Goal: Ask a question: Seek information or help from site administrators or community

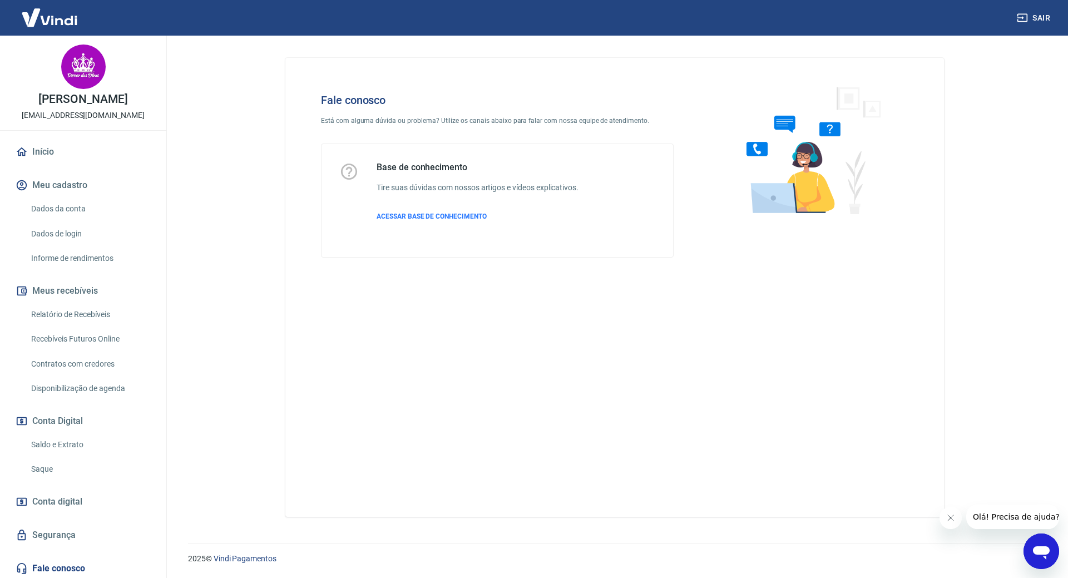
click at [1039, 557] on icon "Abrir janela de mensagens" at bounding box center [1041, 551] width 20 height 20
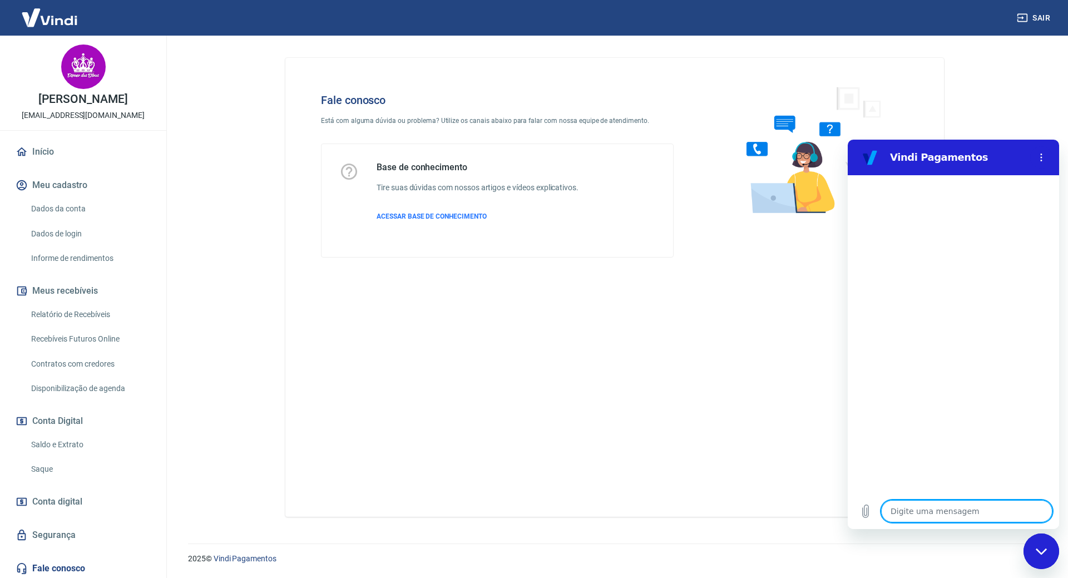
click at [978, 504] on textarea at bounding box center [966, 511] width 171 height 22
type textarea "S"
type textarea "x"
type textarea "Su"
type textarea "x"
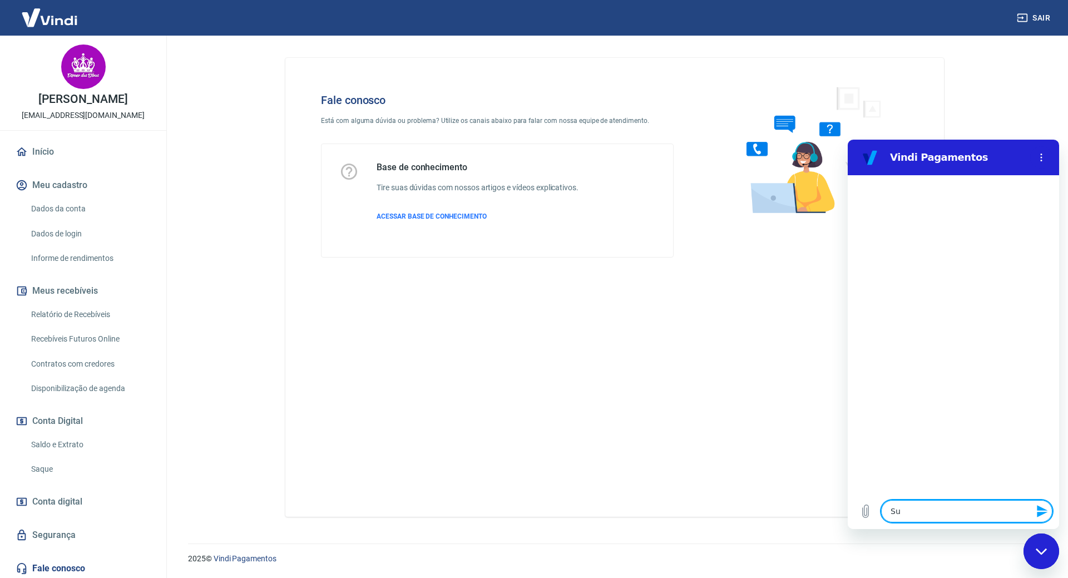
type textarea "Sup"
type textarea "x"
type textarea "Supo"
type textarea "x"
type textarea "Supor"
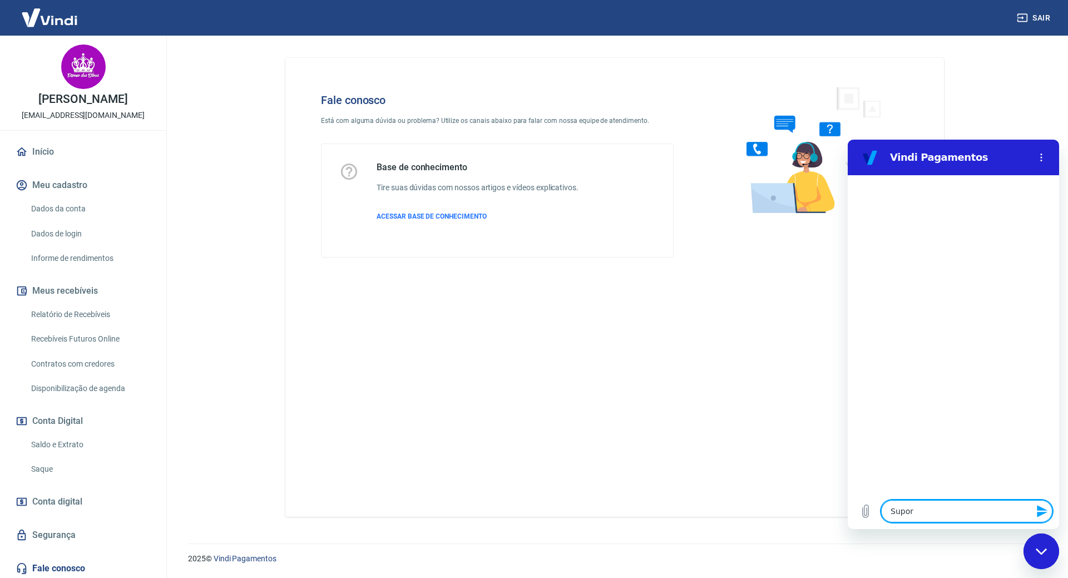
type textarea "x"
type textarea "Suport"
type textarea "x"
type textarea "Suporte"
type textarea "x"
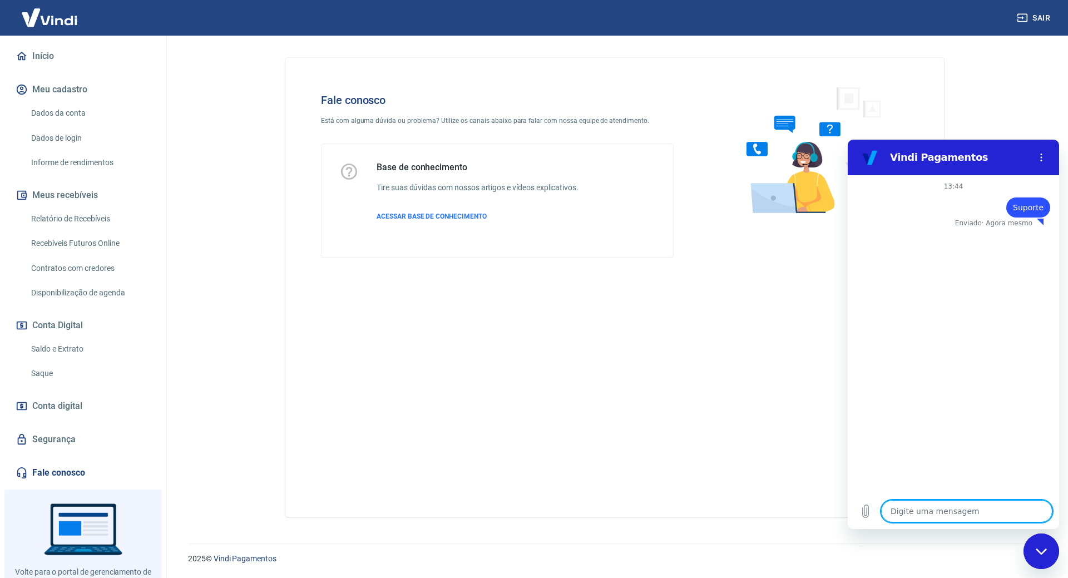
scroll to position [148, 0]
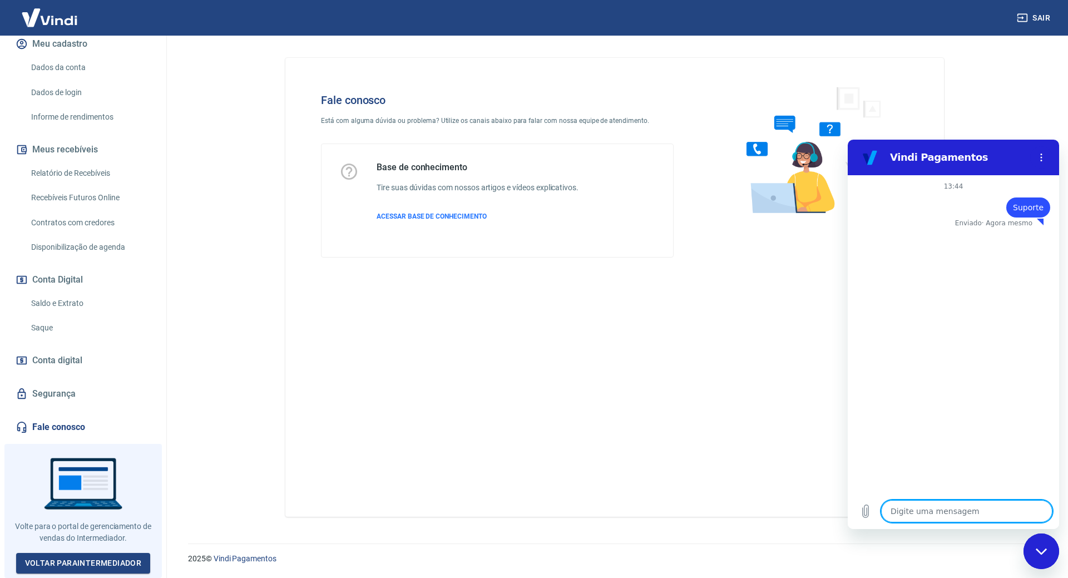
click at [953, 458] on div "13:44 diz: Suporte Enviado · Agora mesmo" at bounding box center [952, 334] width 211 height 318
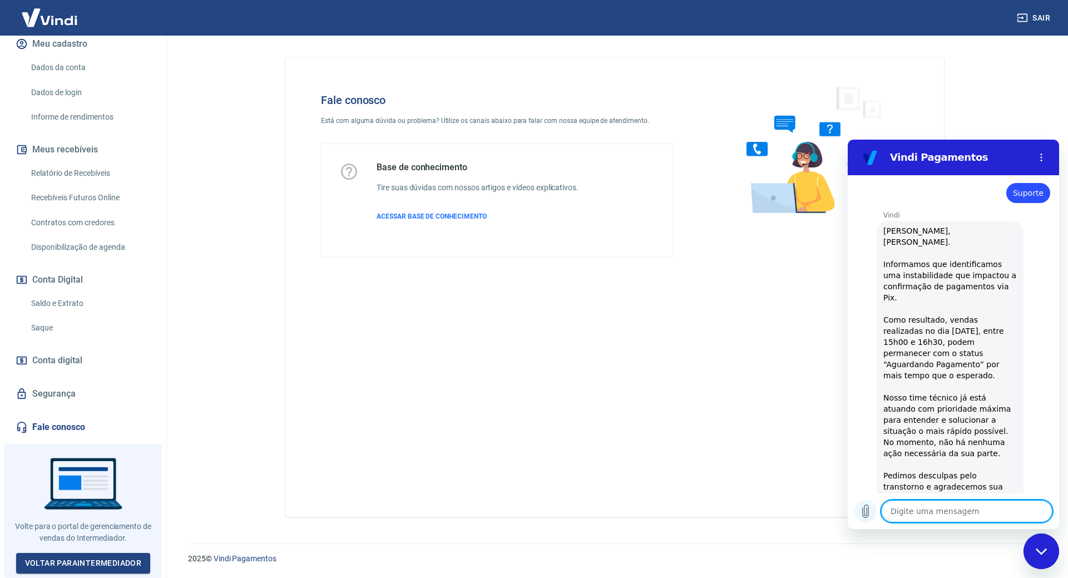
type textarea "x"
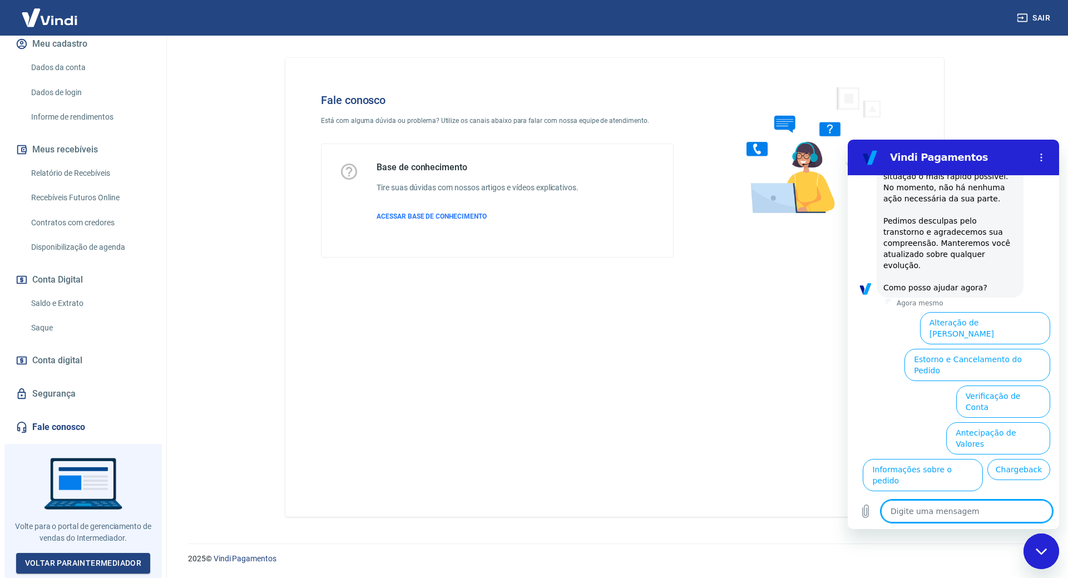
scroll to position [304, 0]
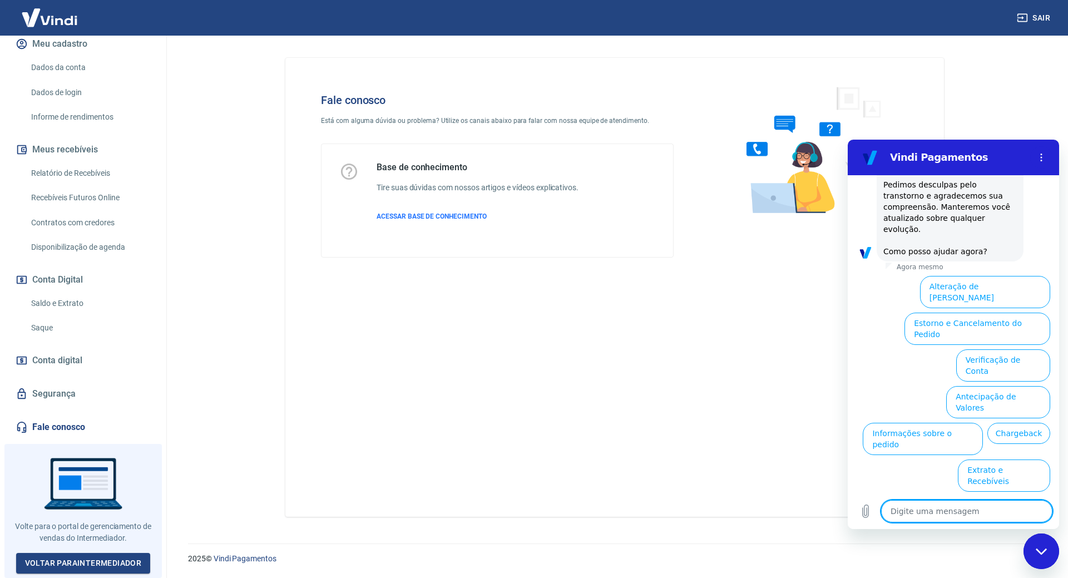
click at [987, 514] on textarea at bounding box center [966, 511] width 171 height 22
type textarea "f"
type textarea "x"
type textarea "fa"
type textarea "x"
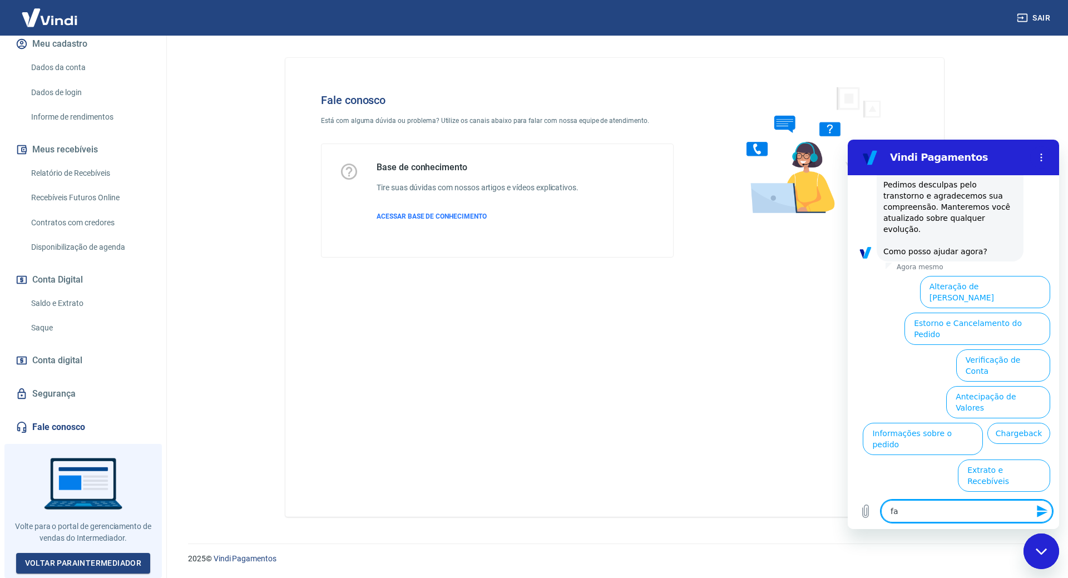
type textarea "fal"
type textarea "x"
type textarea "fala"
type textarea "x"
type textarea "falar"
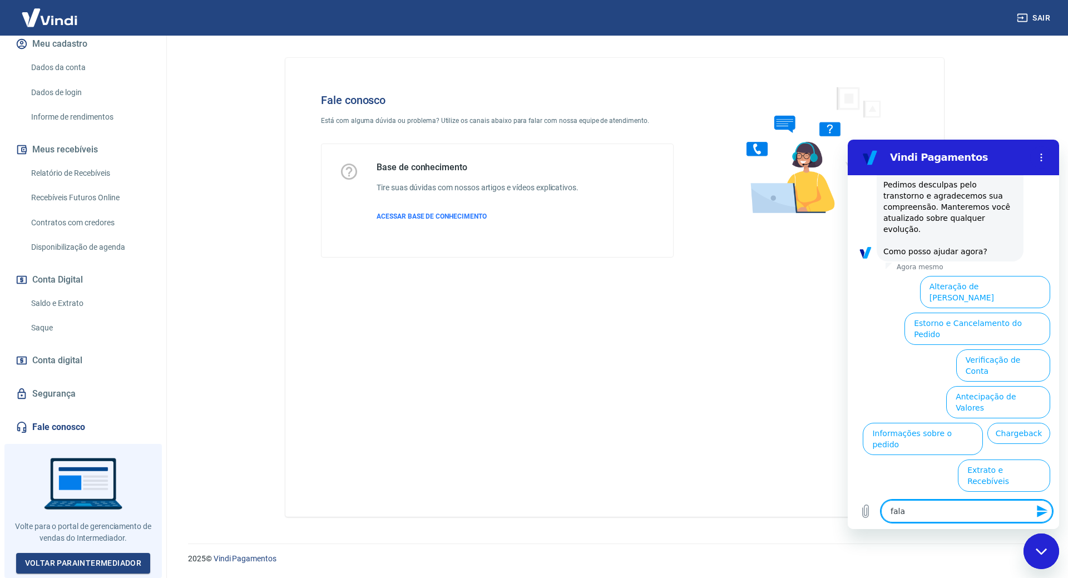
type textarea "x"
type textarea "falar"
type textarea "x"
type textarea "falar c"
type textarea "x"
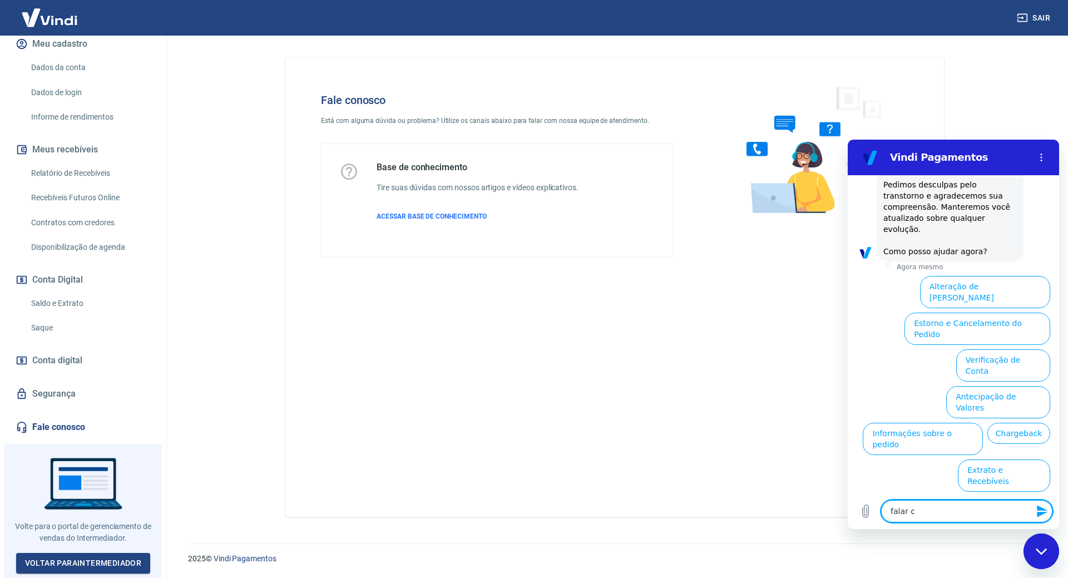
type textarea "falar co"
type textarea "x"
type textarea "falar com"
type textarea "x"
type textarea "falar com"
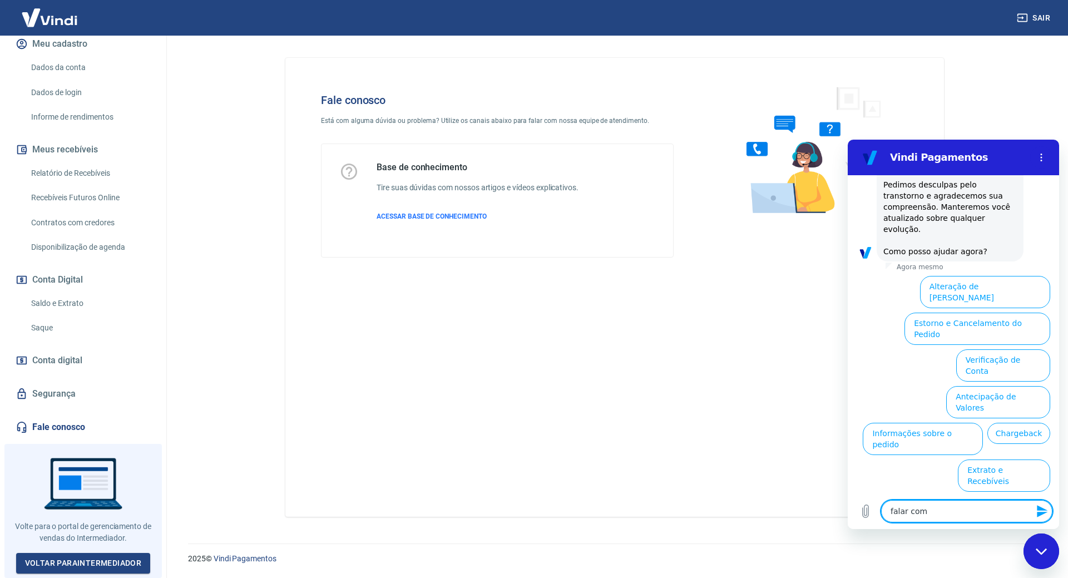
type textarea "x"
type textarea "falar com a"
type textarea "x"
type textarea "falar com at"
type textarea "x"
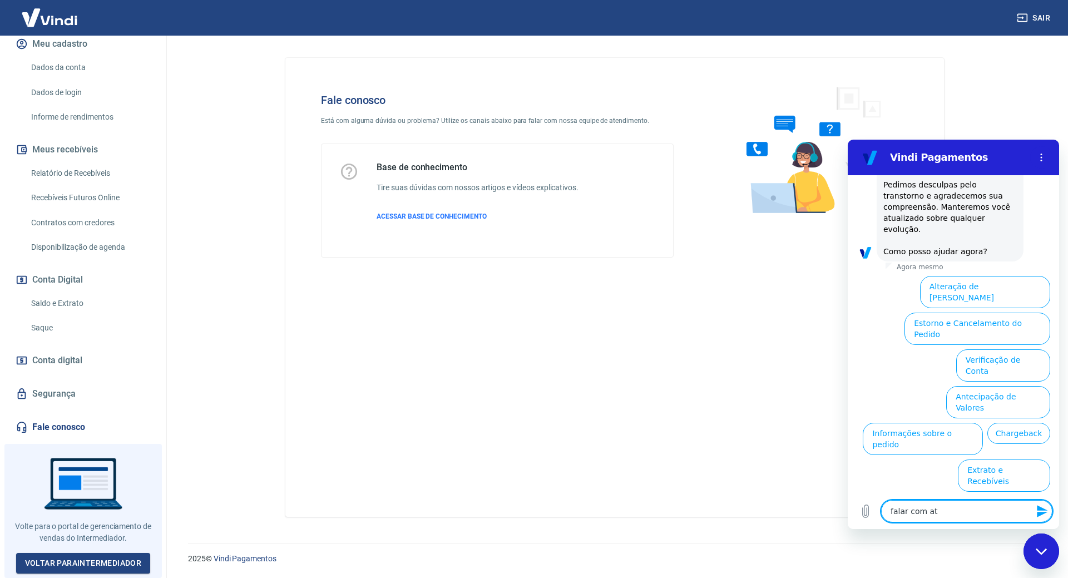
type textarea "falar com ate"
type textarea "x"
type textarea "falar com [GEOGRAPHIC_DATA]"
type textarea "x"
type textarea "falar com atend"
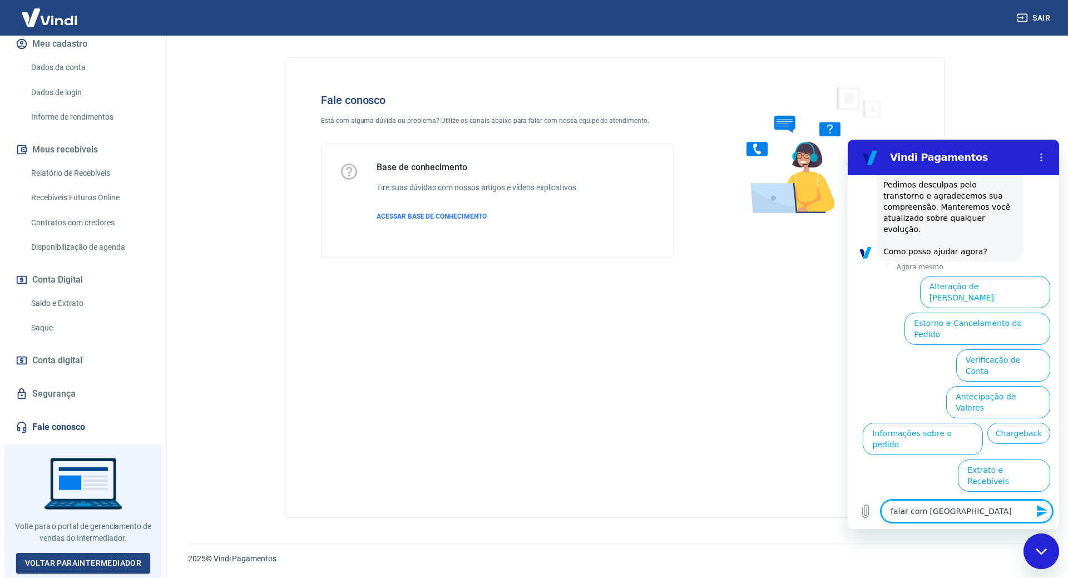
type textarea "x"
type textarea "falar com atende"
type textarea "x"
type textarea "falar com atenden"
type textarea "x"
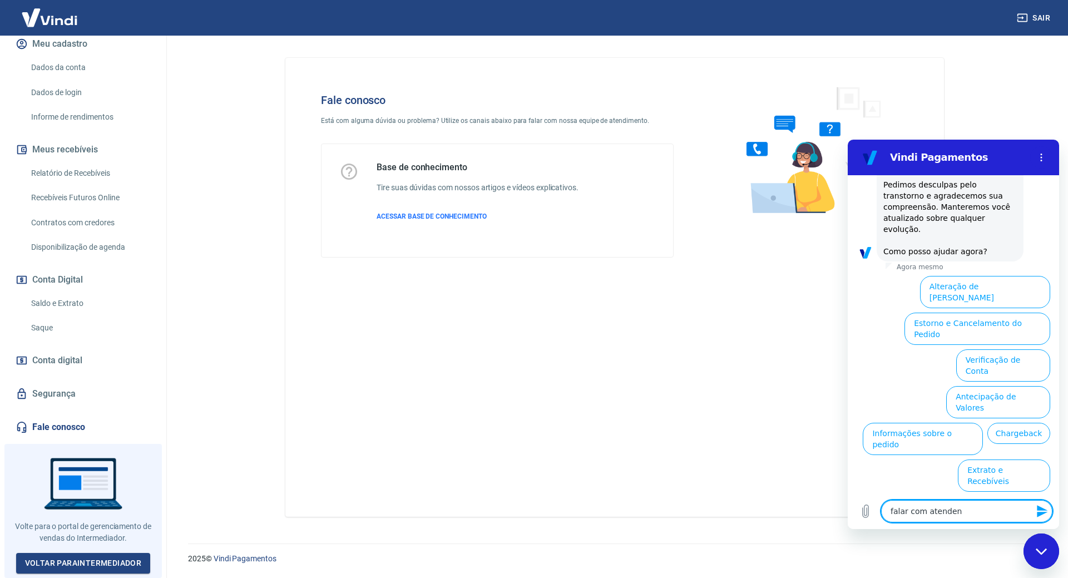
type textarea "falar com atendent"
type textarea "x"
type textarea "falar com atendente"
type textarea "x"
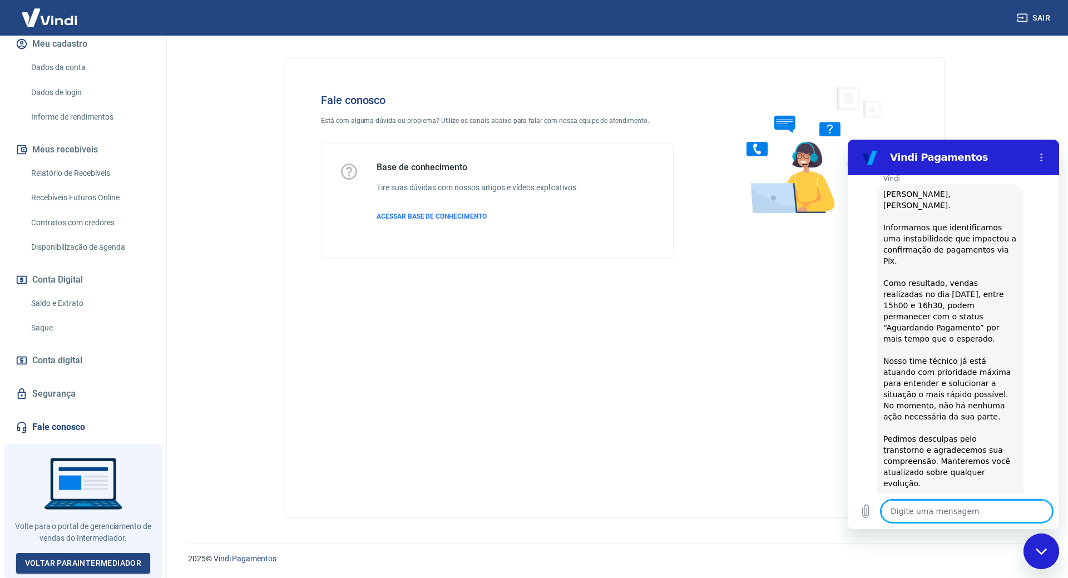
scroll to position [62, 0]
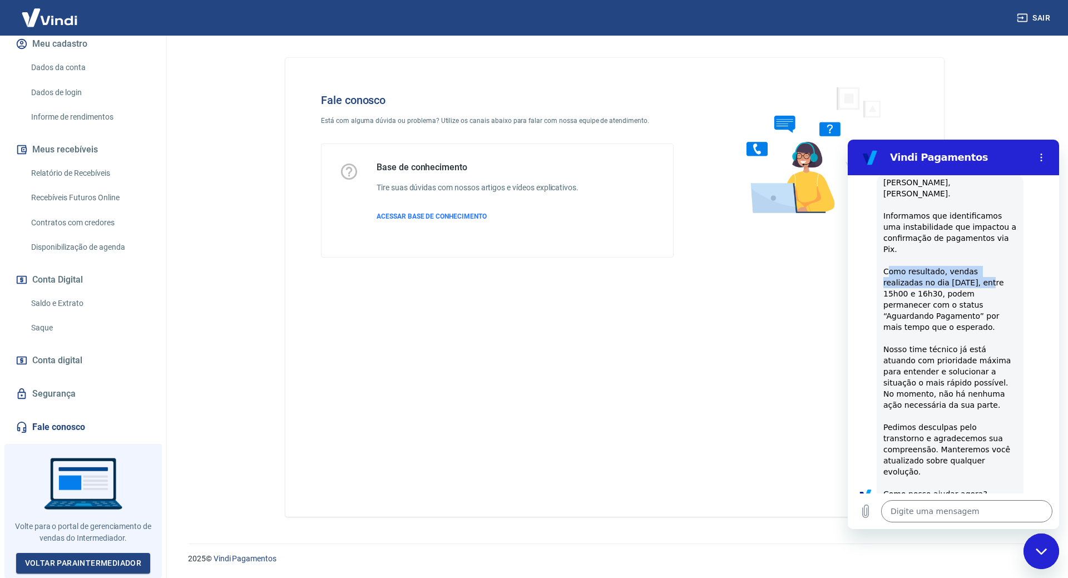
drag, startPoint x: 887, startPoint y: 262, endPoint x: 990, endPoint y: 276, distance: 104.3
click at [990, 276] on div "Vindi diz: [PERSON_NAME], [PERSON_NAME]. Informamos que identificamos uma insta…" at bounding box center [949, 337] width 147 height 331
click at [954, 284] on span "[PERSON_NAME], [PERSON_NAME]. Informamos que identificamos uma instabilidade qu…" at bounding box center [951, 338] width 136 height 320
drag, startPoint x: 920, startPoint y: 287, endPoint x: 964, endPoint y: 280, distance: 44.0
click at [962, 279] on div "Vindi diz: [PERSON_NAME], [PERSON_NAME]. Informamos que identificamos uma insta…" at bounding box center [949, 337] width 147 height 331
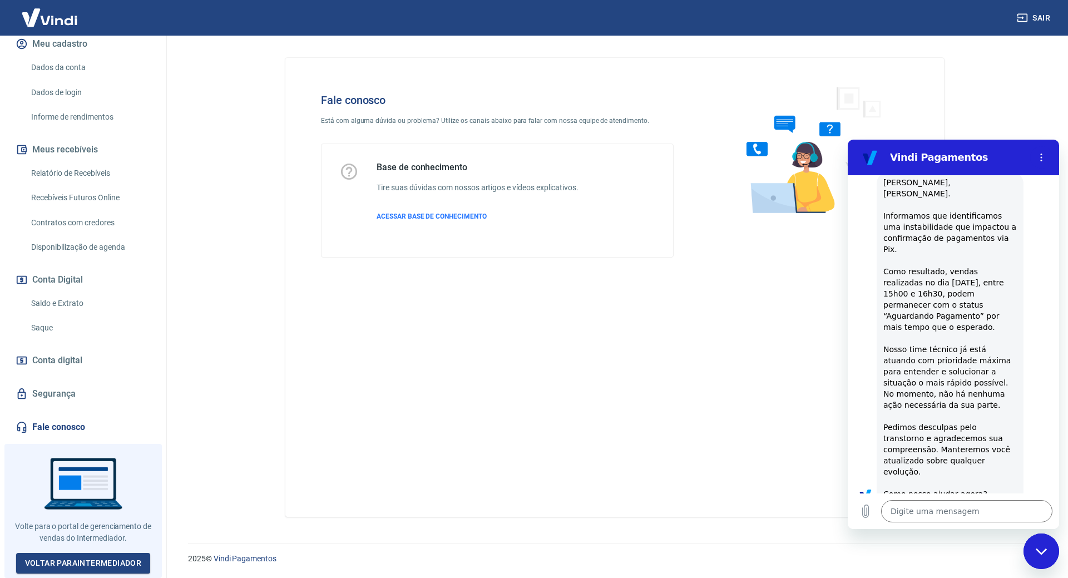
click at [967, 284] on span "[PERSON_NAME], [PERSON_NAME]. Informamos que identificamos uma instabilidade qu…" at bounding box center [951, 338] width 136 height 320
drag, startPoint x: 959, startPoint y: 301, endPoint x: 985, endPoint y: 304, distance: 26.8
click at [982, 299] on div "Vindi diz: [PERSON_NAME], [PERSON_NAME]. Informamos que identificamos uma insta…" at bounding box center [949, 337] width 147 height 331
click at [984, 309] on div "Vindi diz: [PERSON_NAME], [PERSON_NAME]. Informamos que identificamos uma insta…" at bounding box center [949, 337] width 147 height 331
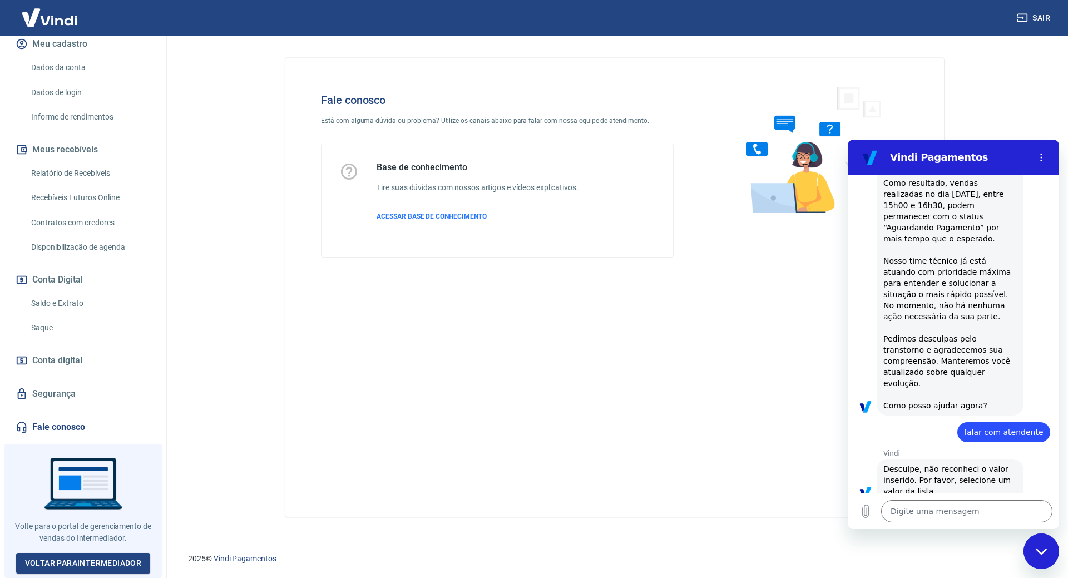
scroll to position [160, 0]
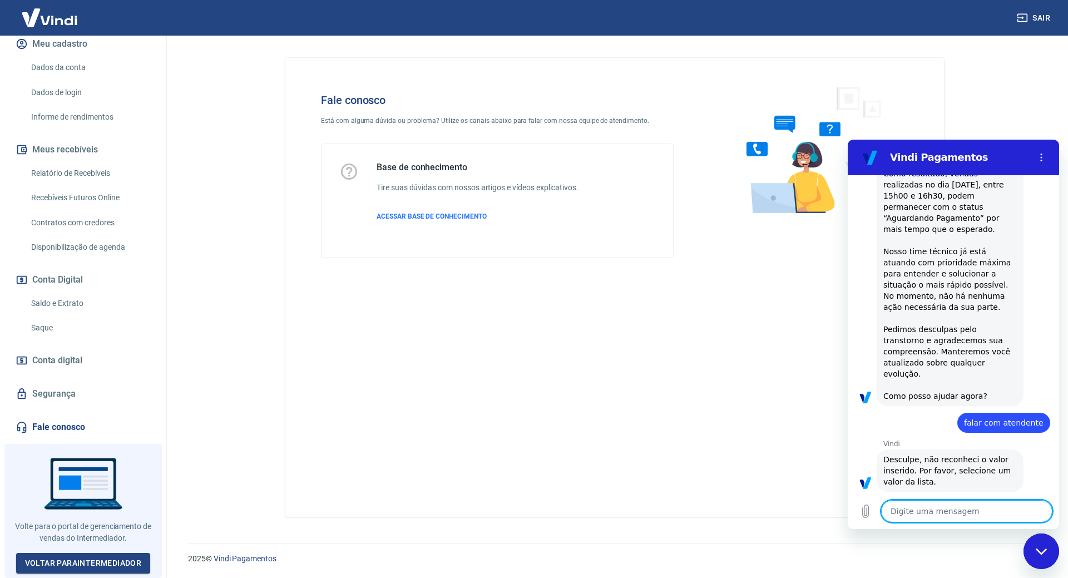
click at [946, 506] on textarea at bounding box center [966, 511] width 171 height 22
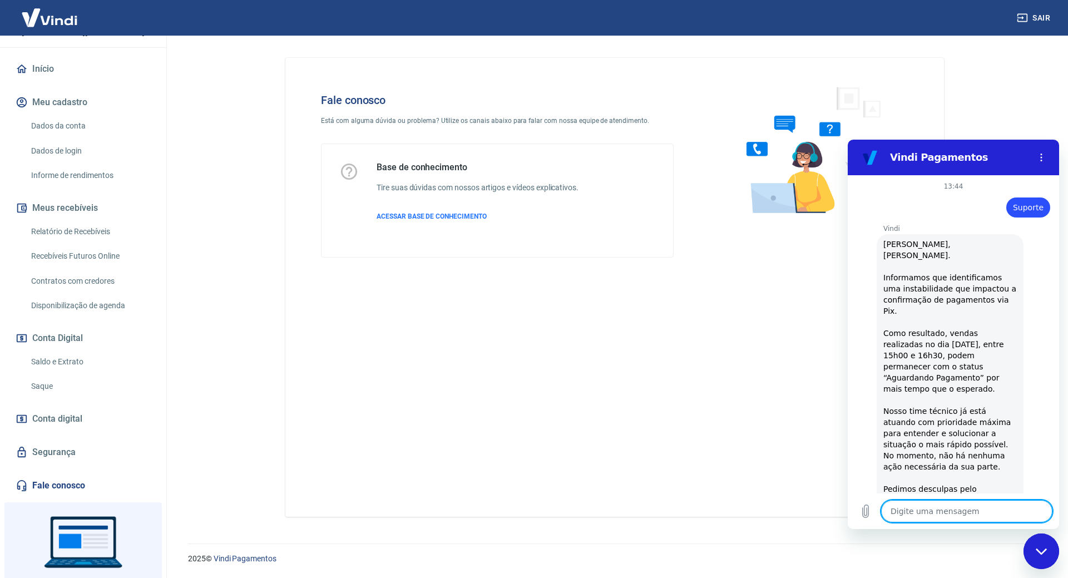
scroll to position [73, 0]
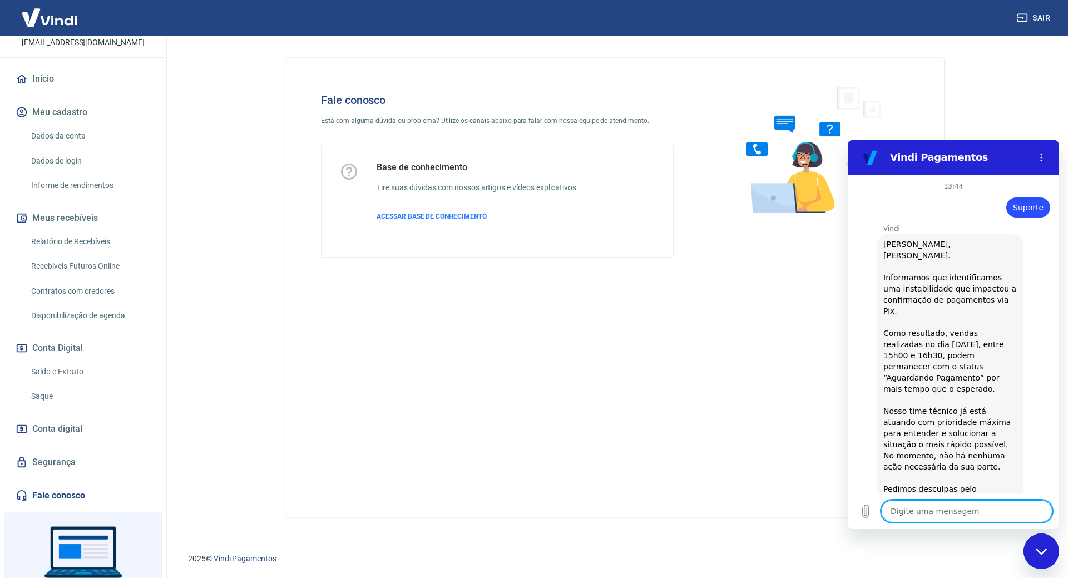
type textarea "x"
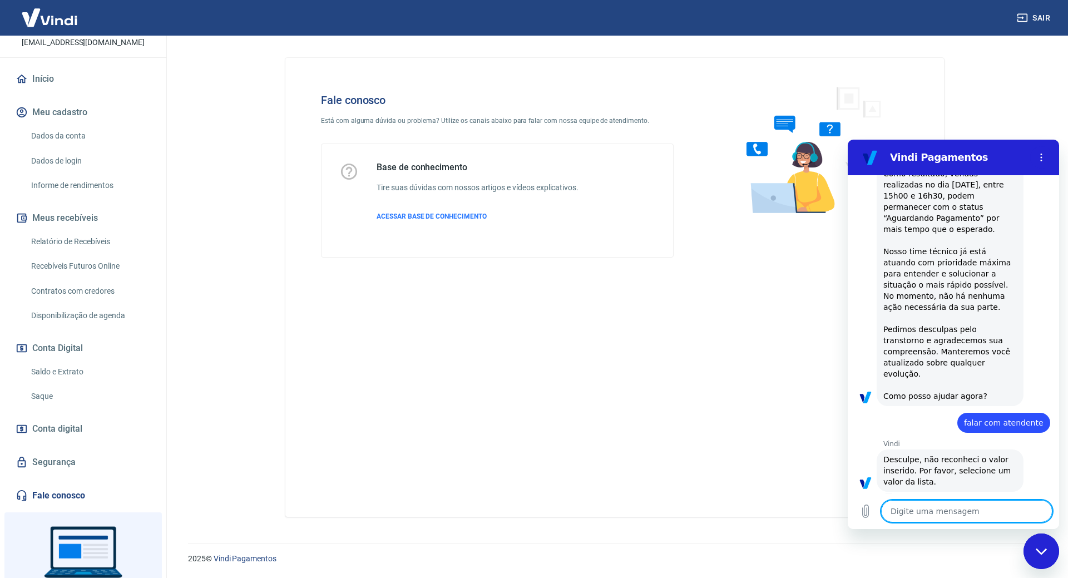
click at [927, 515] on textarea at bounding box center [966, 511] width 171 height 22
click at [950, 535] on div "2025 © Vindi Pagamentos" at bounding box center [615, 554] width 880 height 48
click at [946, 528] on div "Digite uma mensagem x" at bounding box center [952, 511] width 211 height 36
click at [934, 510] on textarea at bounding box center [966, 511] width 171 height 22
click at [933, 507] on textarea at bounding box center [966, 511] width 171 height 22
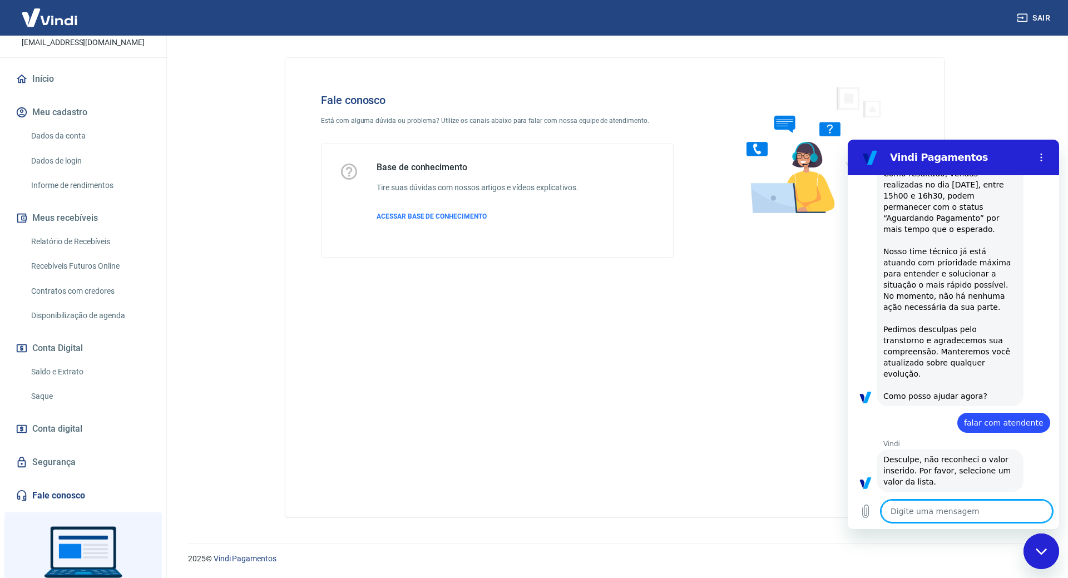
click at [933, 508] on textarea at bounding box center [966, 511] width 171 height 22
type textarea "I"
type textarea "x"
type textarea "Id"
type textarea "x"
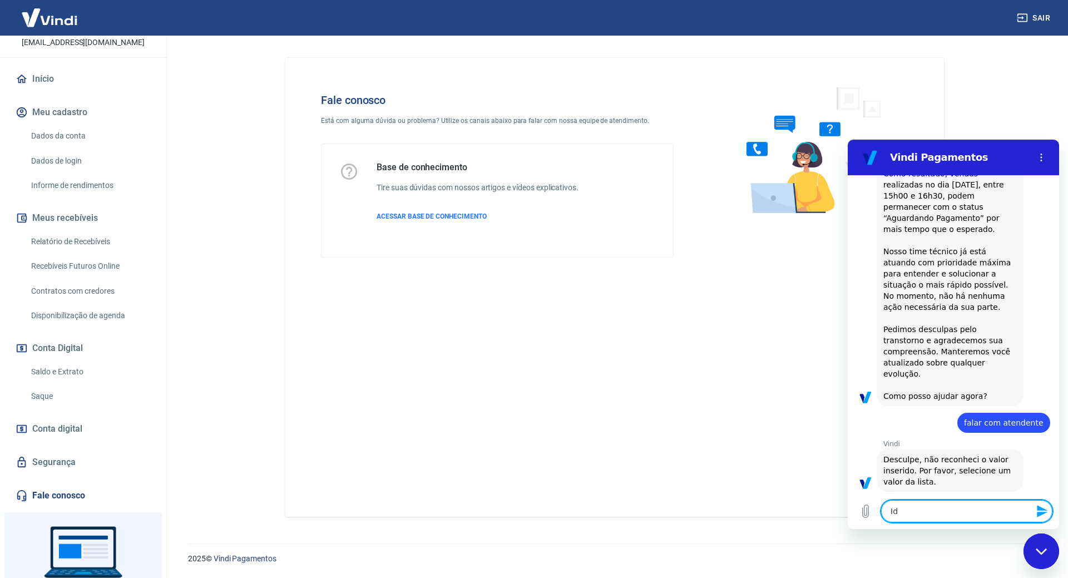
type textarea "Ide"
type textarea "x"
type textarea "Iden"
type textarea "x"
type textarea "Ideni"
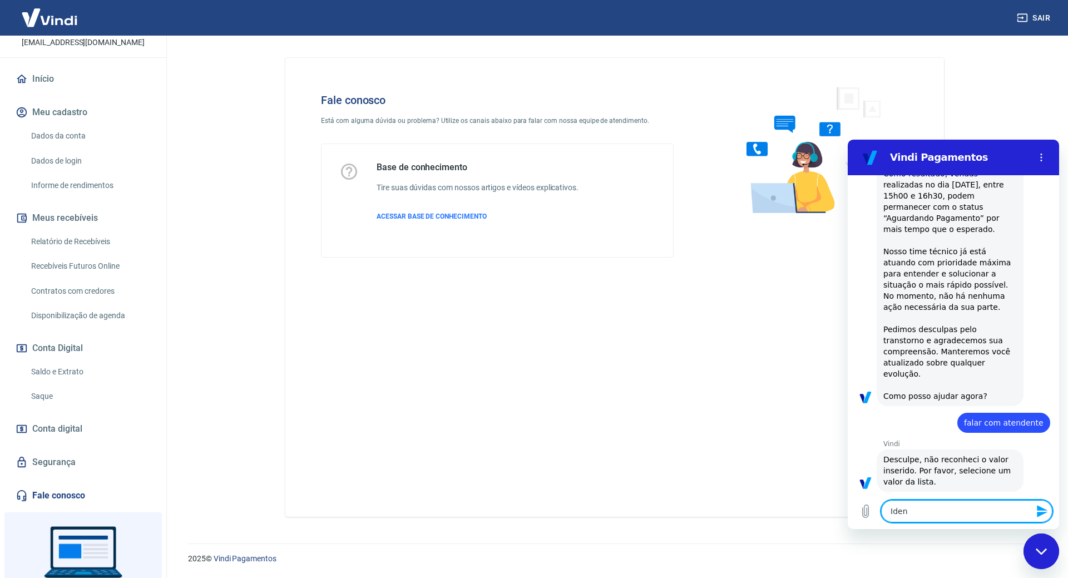
type textarea "x"
type textarea "Idenif"
type textarea "x"
type textarea "Ideni"
type textarea "x"
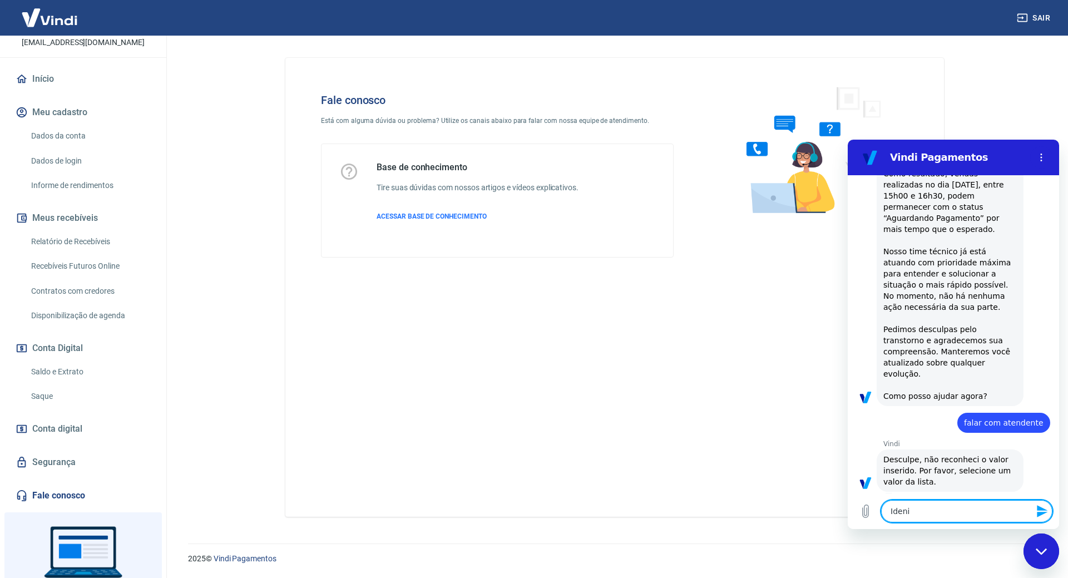
type textarea "Iden"
type textarea "x"
type textarea "Ide"
type textarea "x"
type textarea "Id"
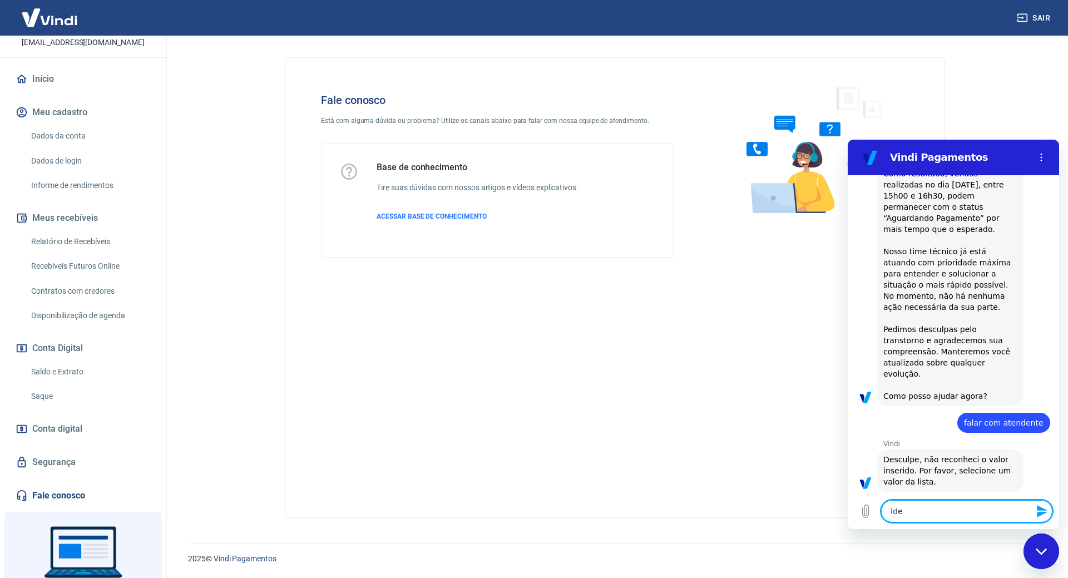
type textarea "x"
type textarea "I"
type textarea "x"
type textarea "S"
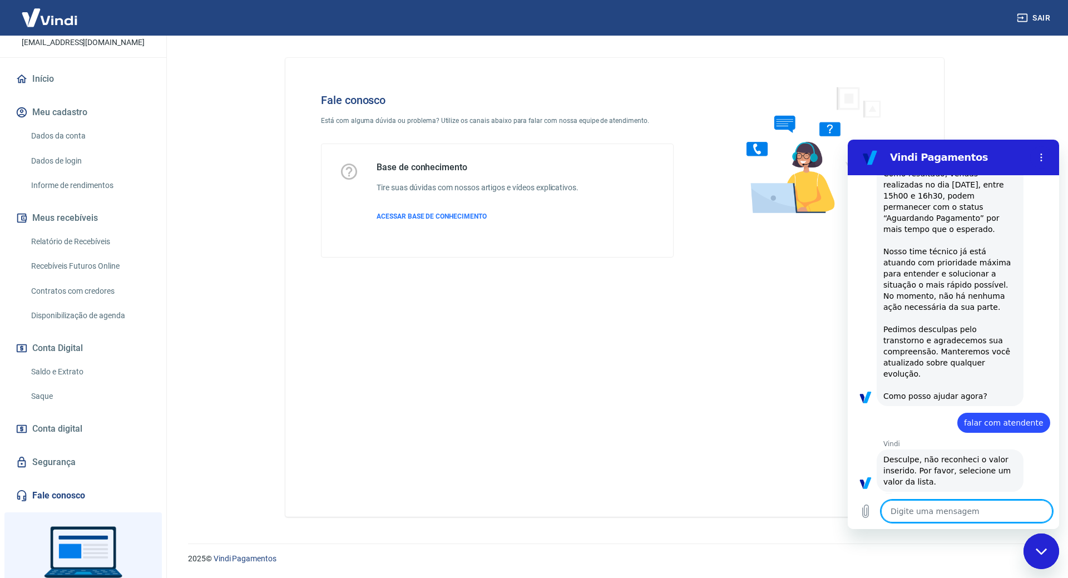
type textarea "x"
type textarea "Su"
type textarea "x"
type textarea "Sup"
type textarea "x"
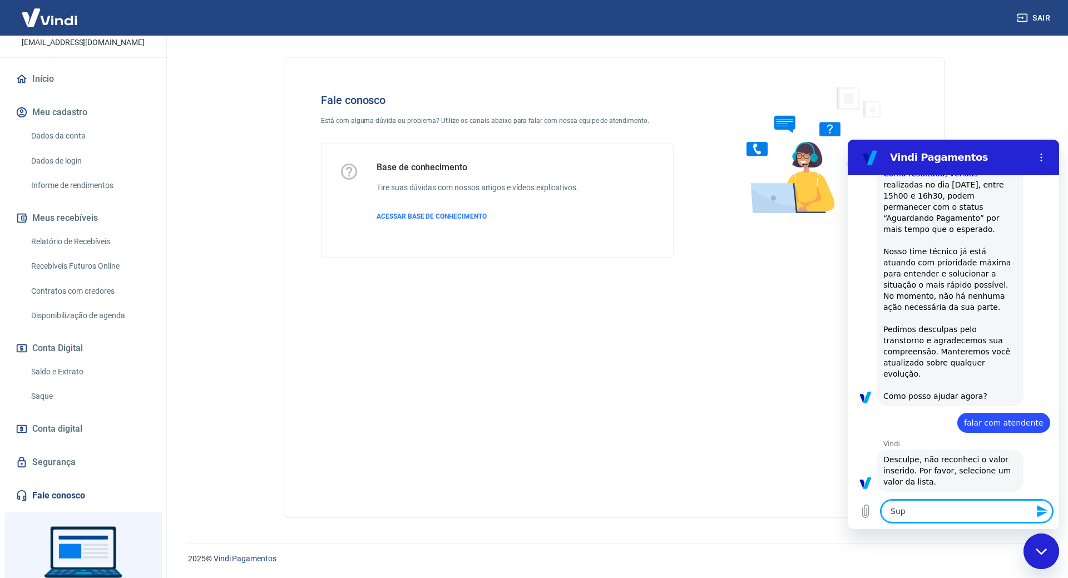
type textarea "Supo"
type textarea "x"
type textarea "Supor"
type textarea "x"
type textarea "Suport"
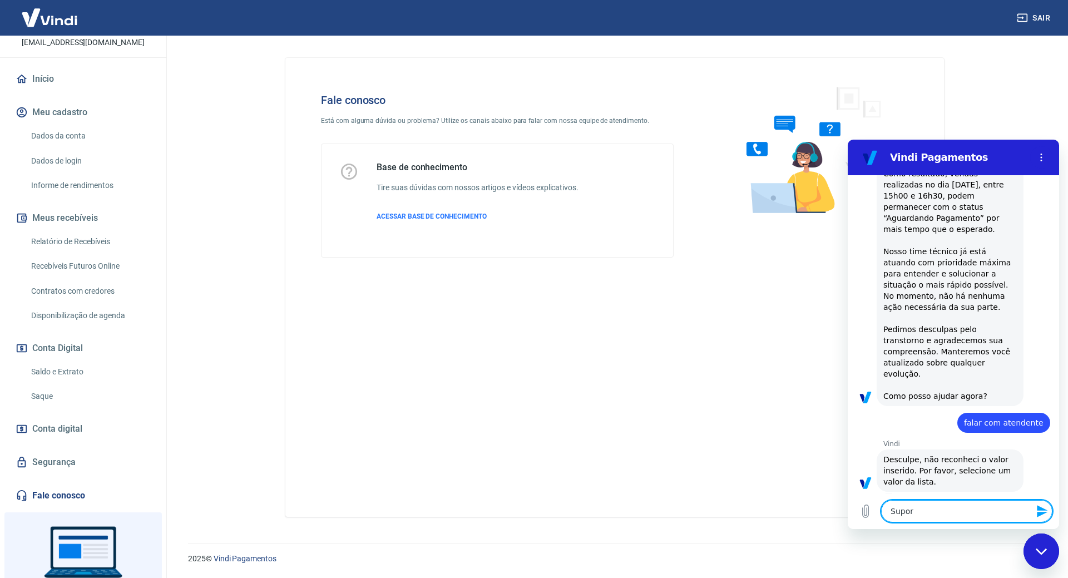
type textarea "x"
type textarea "Suporte"
type textarea "x"
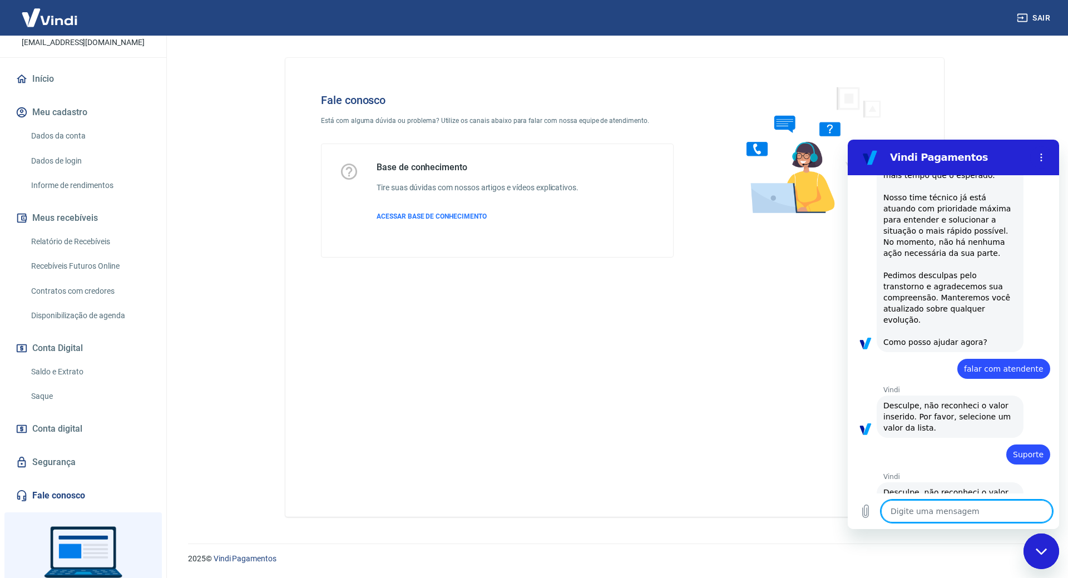
type textarea "x"
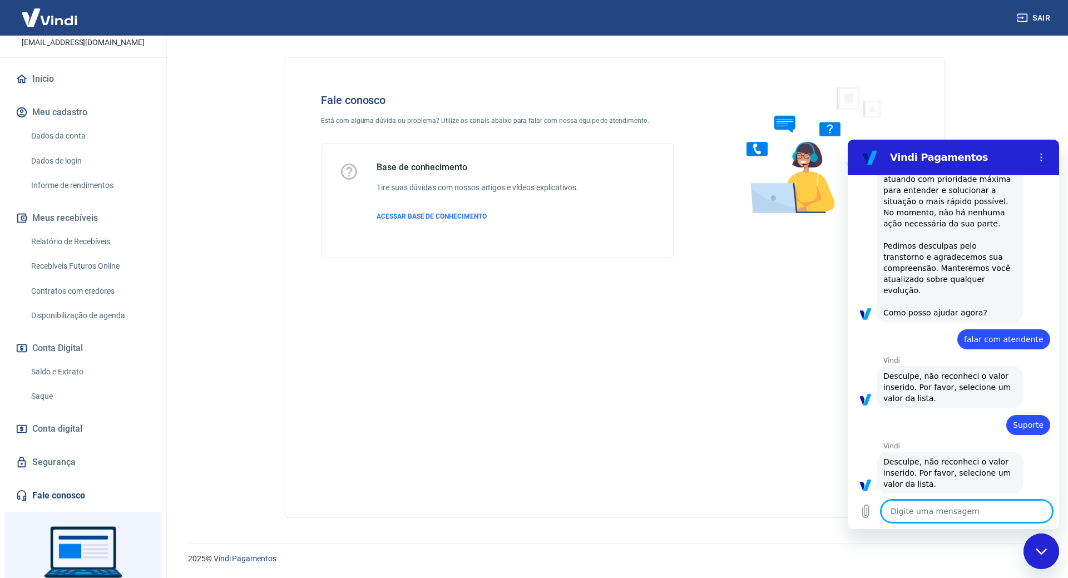
scroll to position [245, 0]
click at [948, 504] on textarea at bounding box center [966, 511] width 171 height 22
type textarea "f"
type textarea "x"
type textarea "fa"
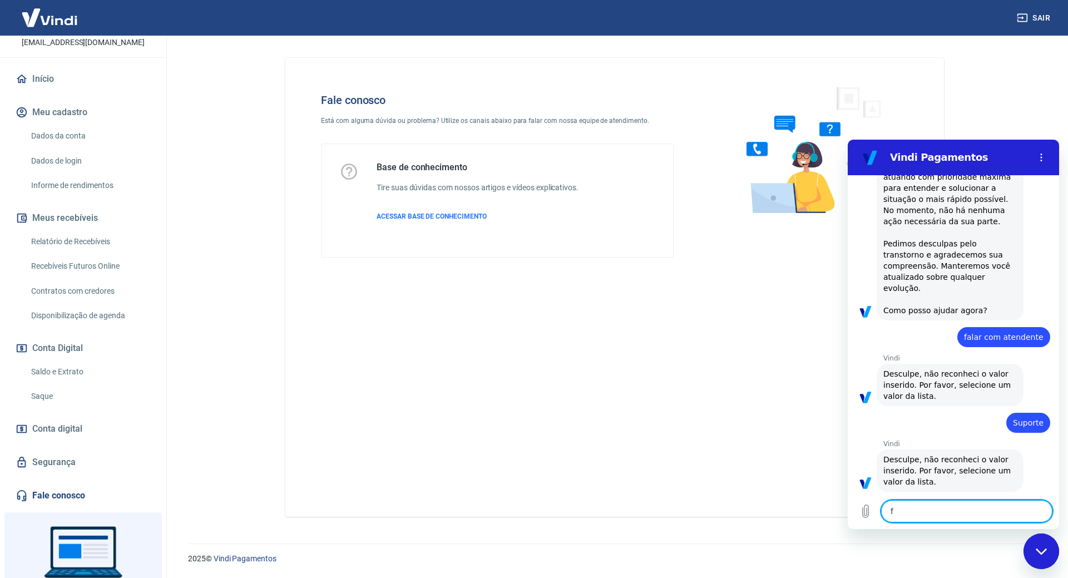
type textarea "x"
type textarea "fal"
type textarea "x"
type textarea "fala"
type textarea "x"
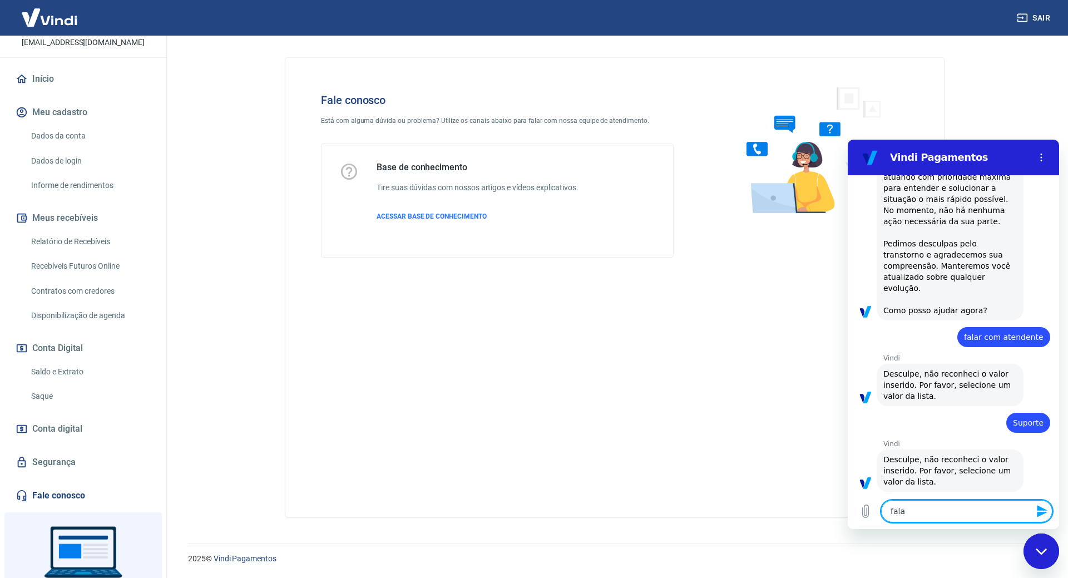
type textarea "falar"
type textarea "x"
type textarea "falar"
type textarea "x"
type textarea "falar c"
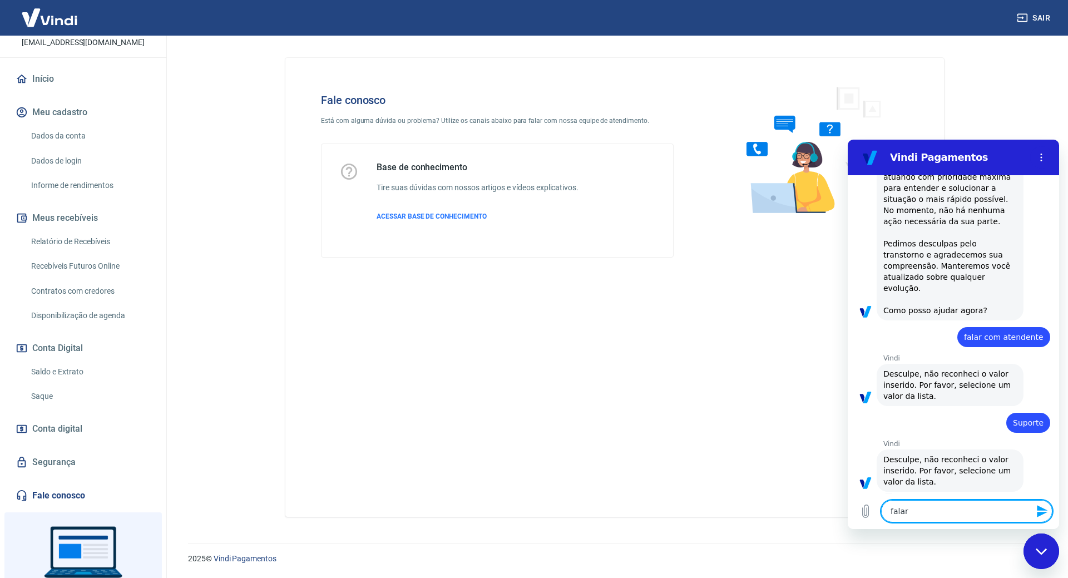
type textarea "x"
type textarea "falar co"
type textarea "x"
type textarea "falar com"
type textarea "x"
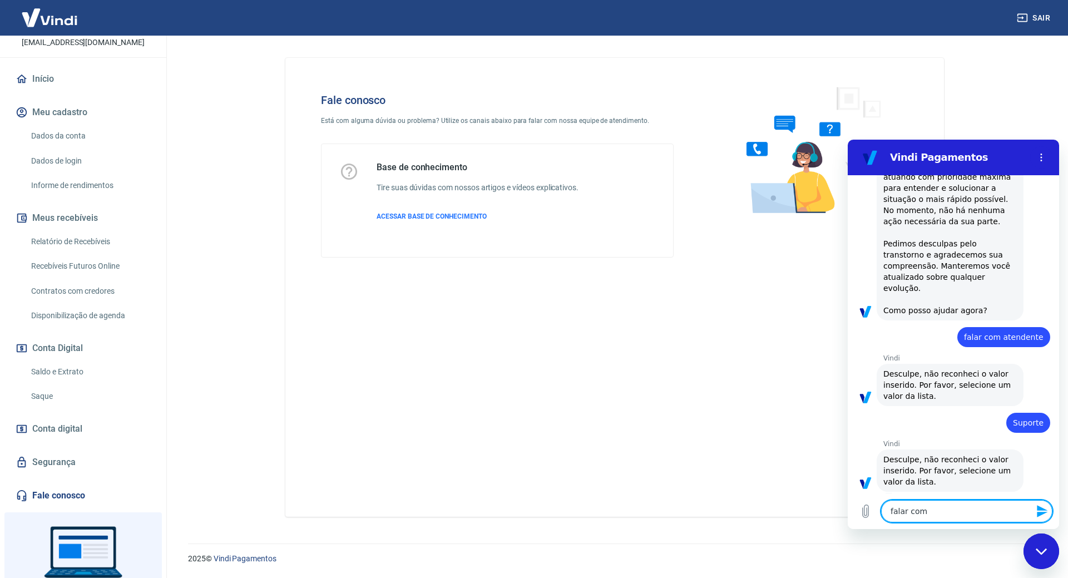
type textarea "falar com"
type textarea "x"
type textarea "falar com a"
type textarea "x"
type textarea "falar com at"
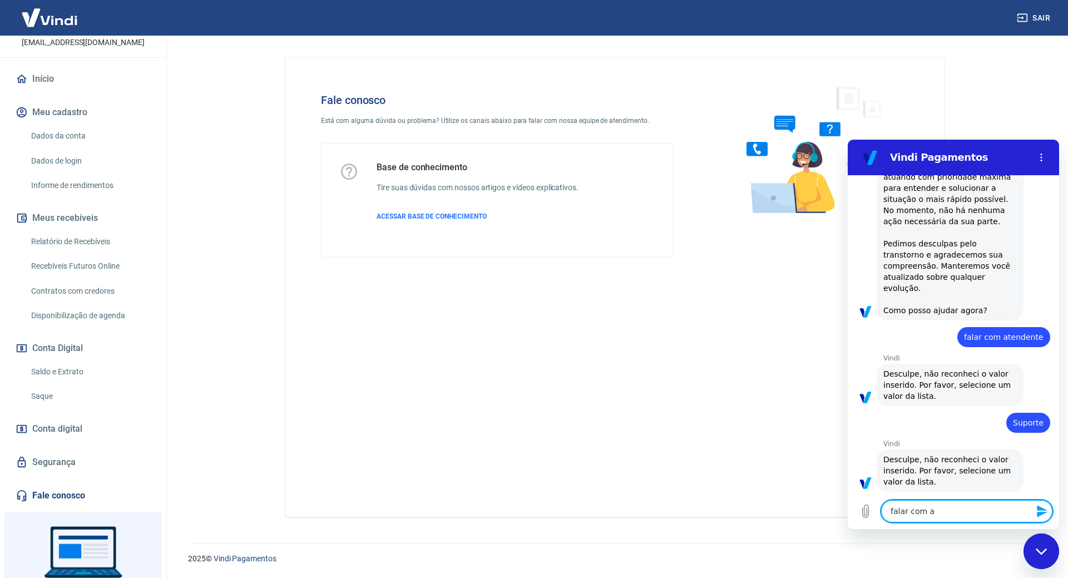
type textarea "x"
type textarea "falar com ate"
type textarea "x"
type textarea "falar com [GEOGRAPHIC_DATA]"
type textarea "x"
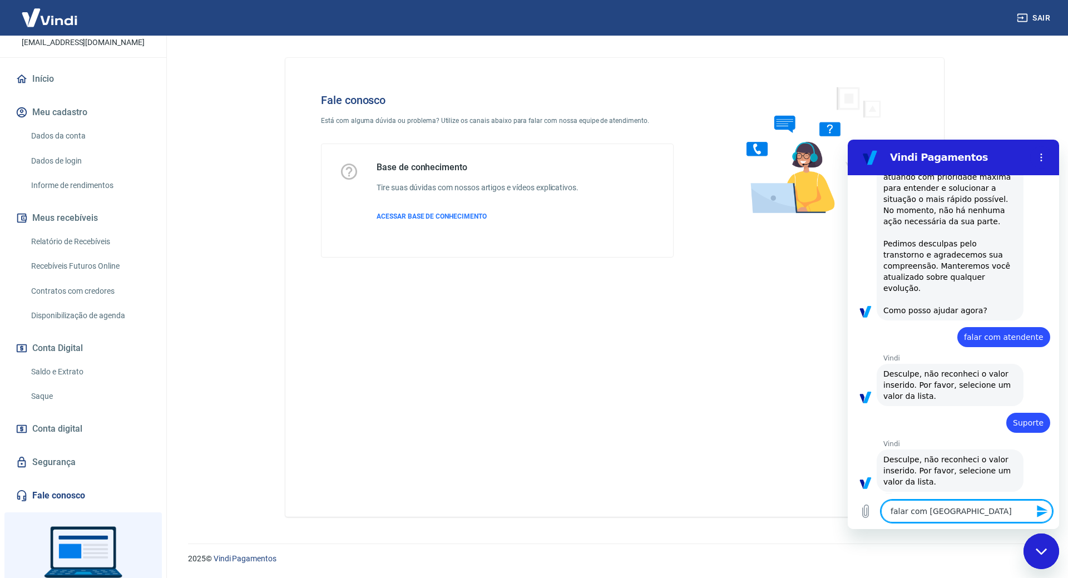
type textarea "falar com atend"
type textarea "x"
type textarea "falar com atende"
type textarea "x"
type textarea "falar com atenden"
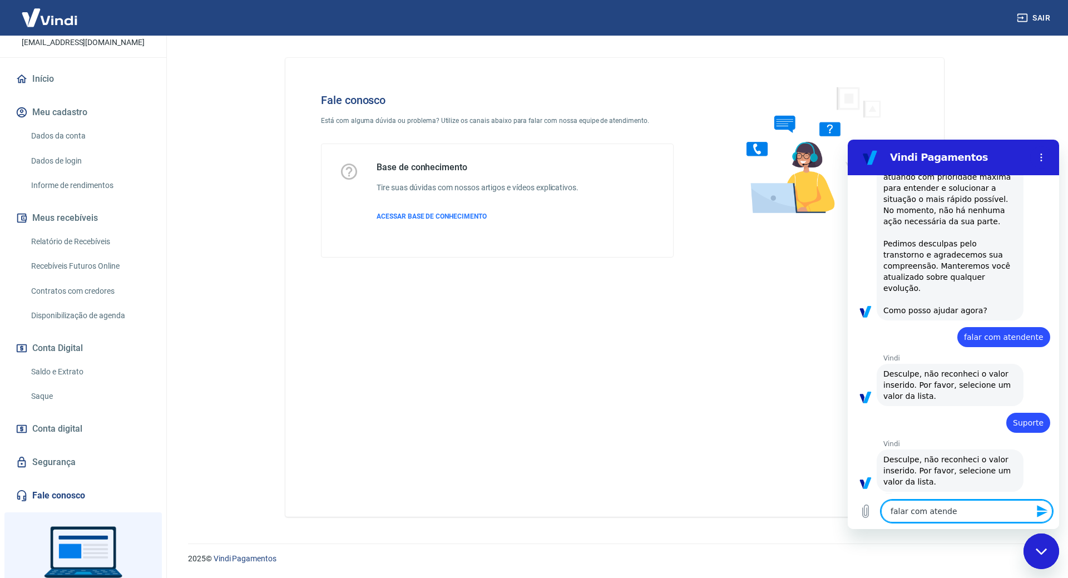
type textarea "x"
type textarea "falar com atendent"
type textarea "x"
type textarea "falar com atendente"
type textarea "x"
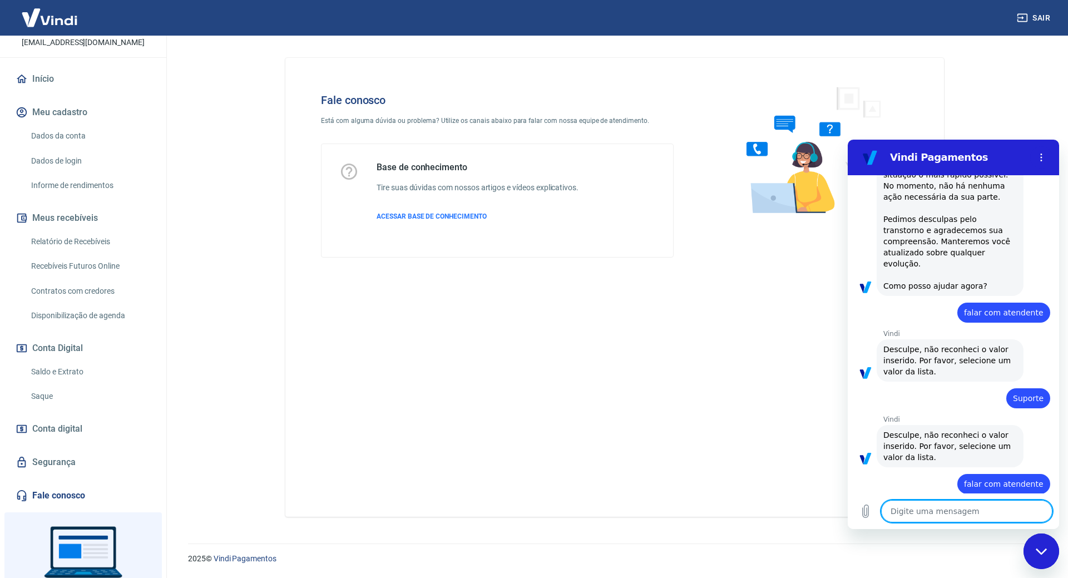
scroll to position [272, 0]
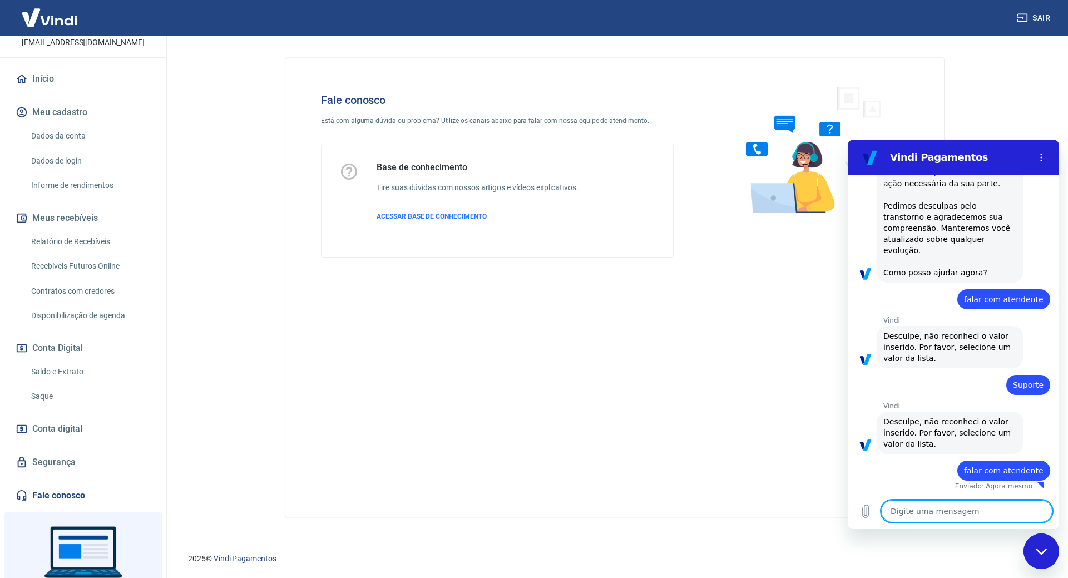
type textarea "x"
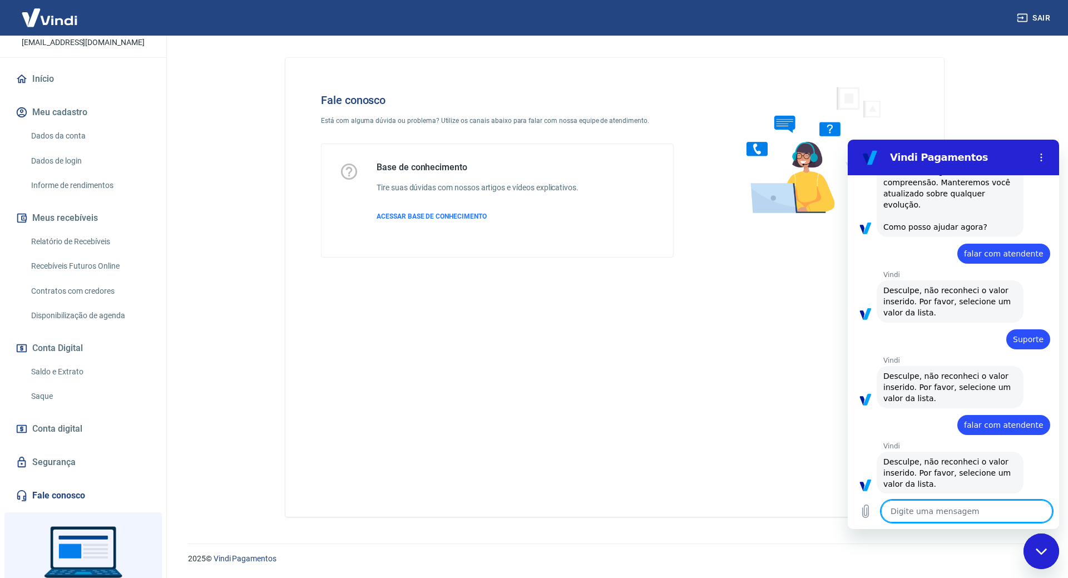
scroll to position [331, 0]
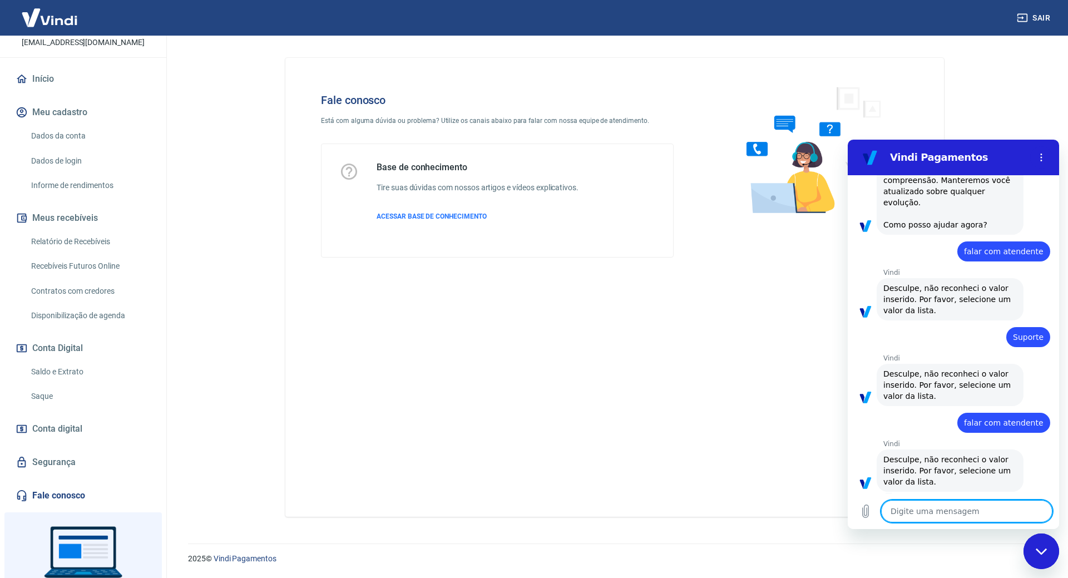
type textarea "a"
type textarea "x"
type textarea "at"
type textarea "x"
type textarea "ate"
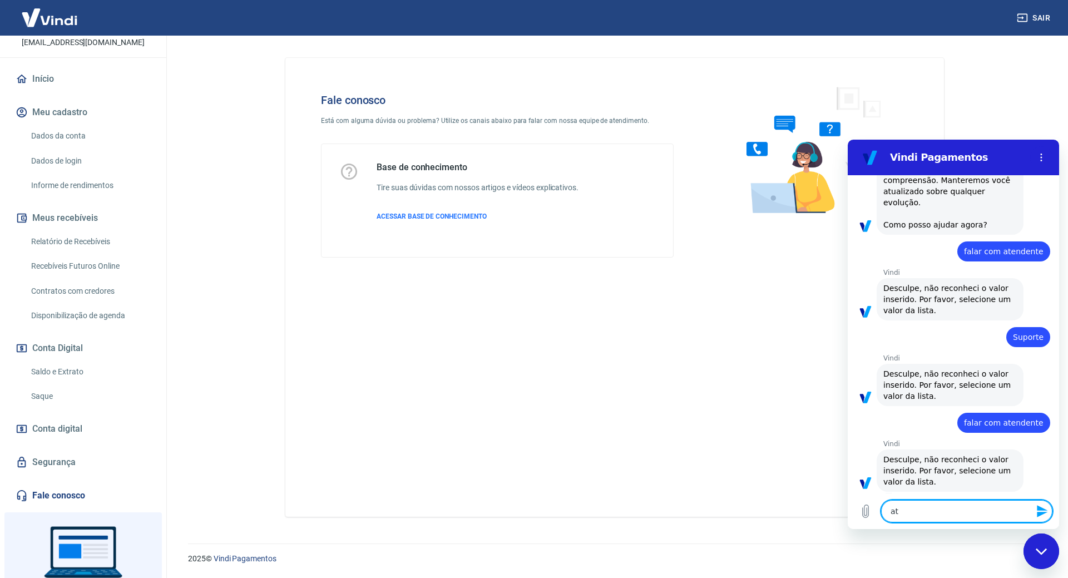
type textarea "x"
type textarea "aten"
type textarea "x"
type textarea "atend"
type textarea "x"
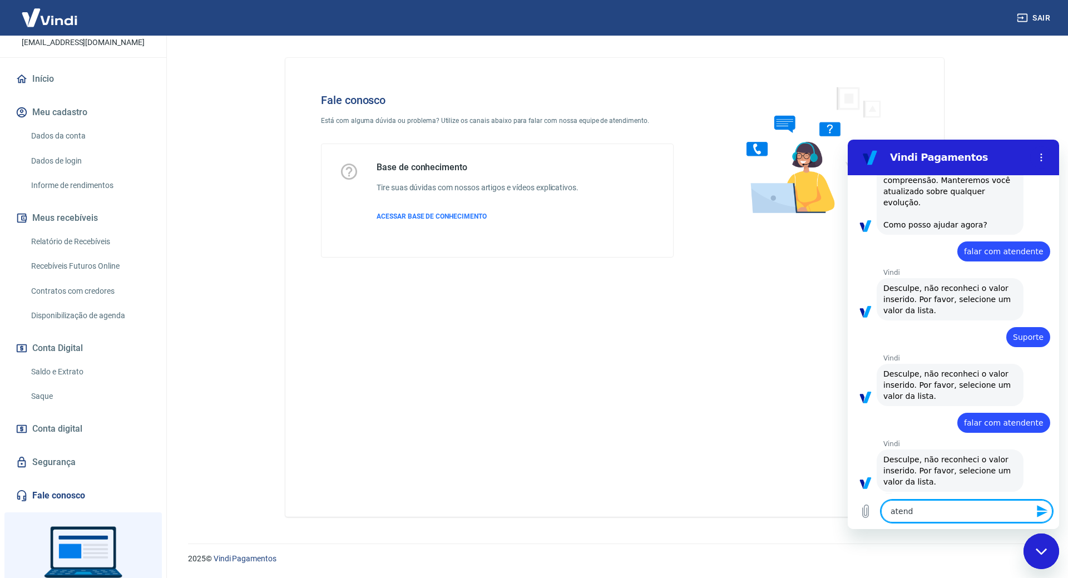
type textarea "atendi"
type textarea "x"
type textarea "atendim"
type textarea "x"
type textarea "atendime"
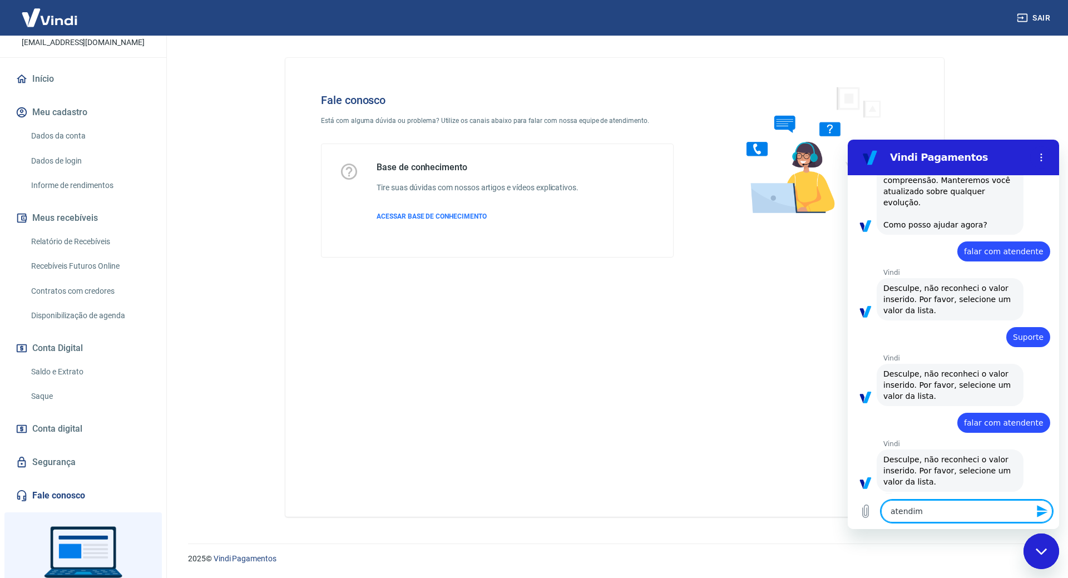
type textarea "x"
type textarea "atendimen"
type textarea "x"
type textarea "atendiment"
type textarea "x"
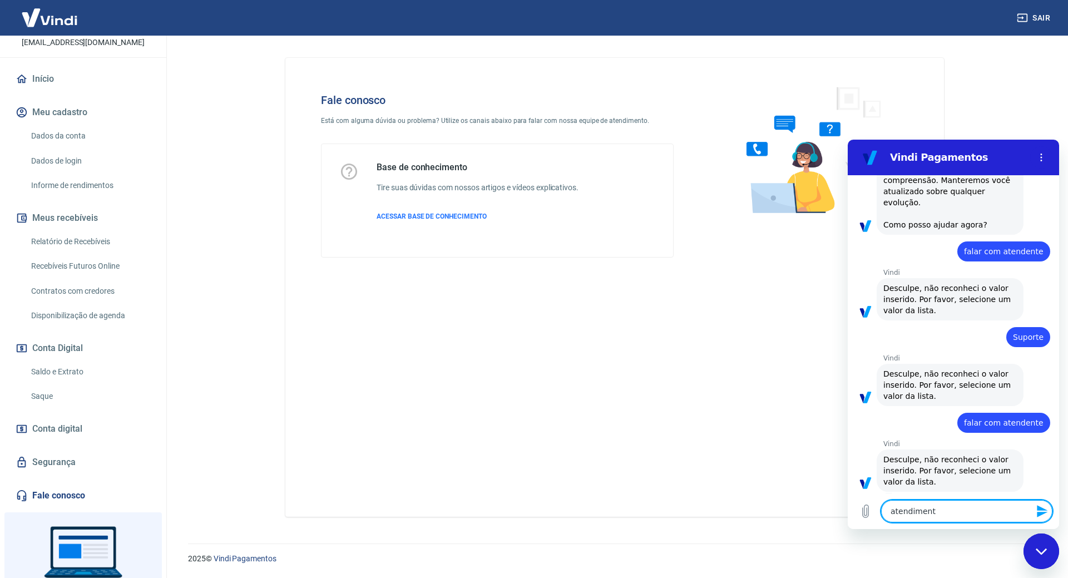
type textarea "atendimento"
type textarea "x"
type textarea "atendimento"
type textarea "x"
type textarea "atendimento h"
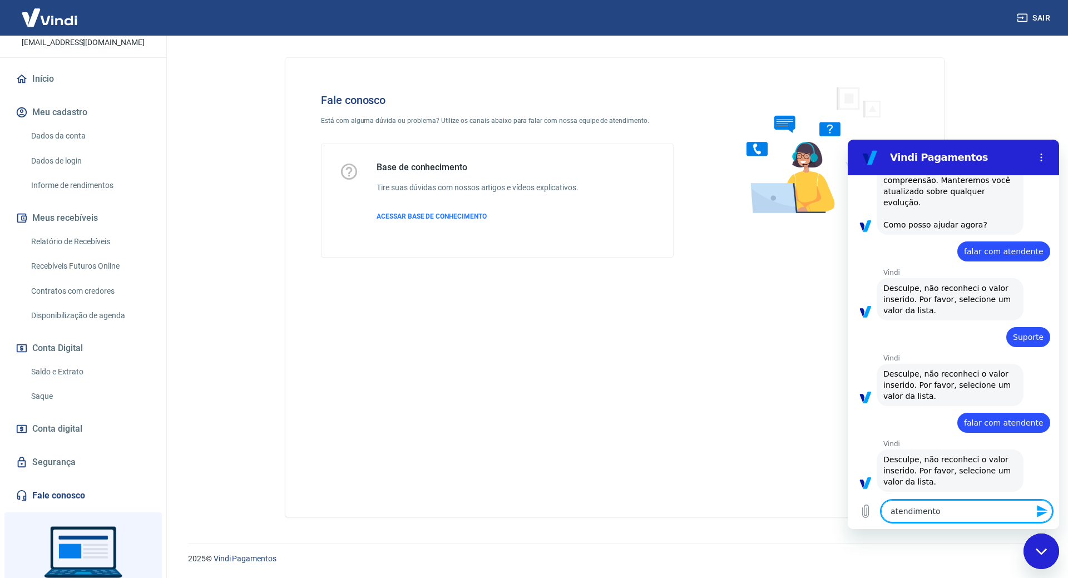
type textarea "x"
type textarea "atendimento hu"
type textarea "x"
type textarea "atendimento hum"
type textarea "x"
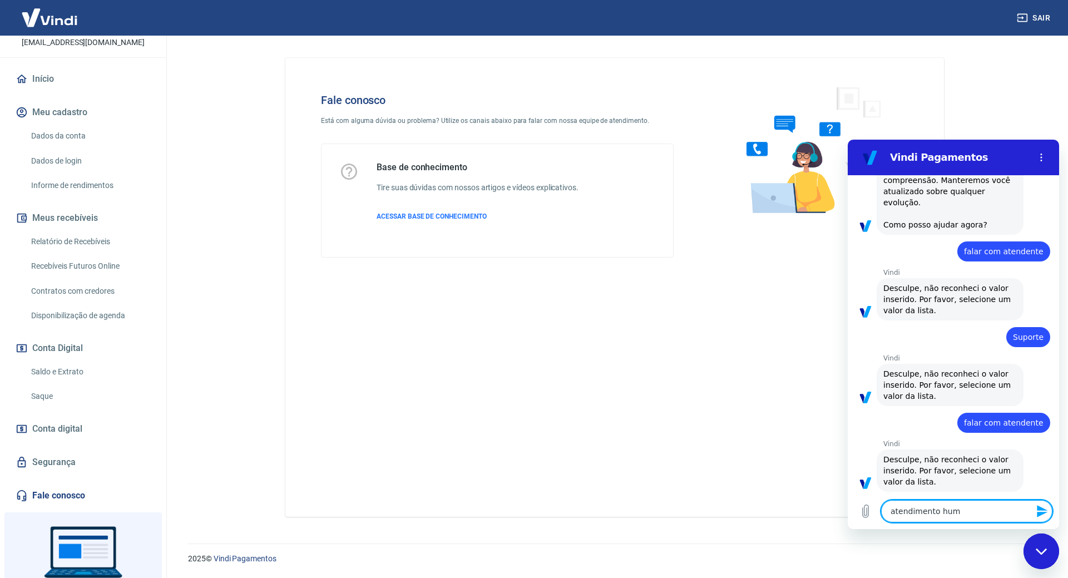
type textarea "atendimento huma"
type textarea "x"
type textarea "atendimento human"
type textarea "x"
type textarea "atendimento humano"
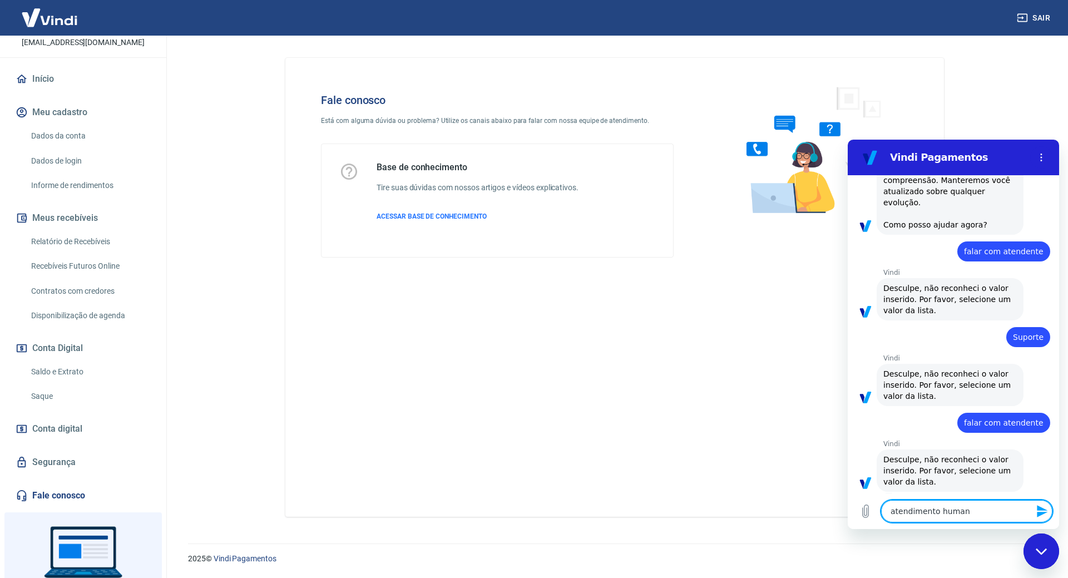
type textarea "x"
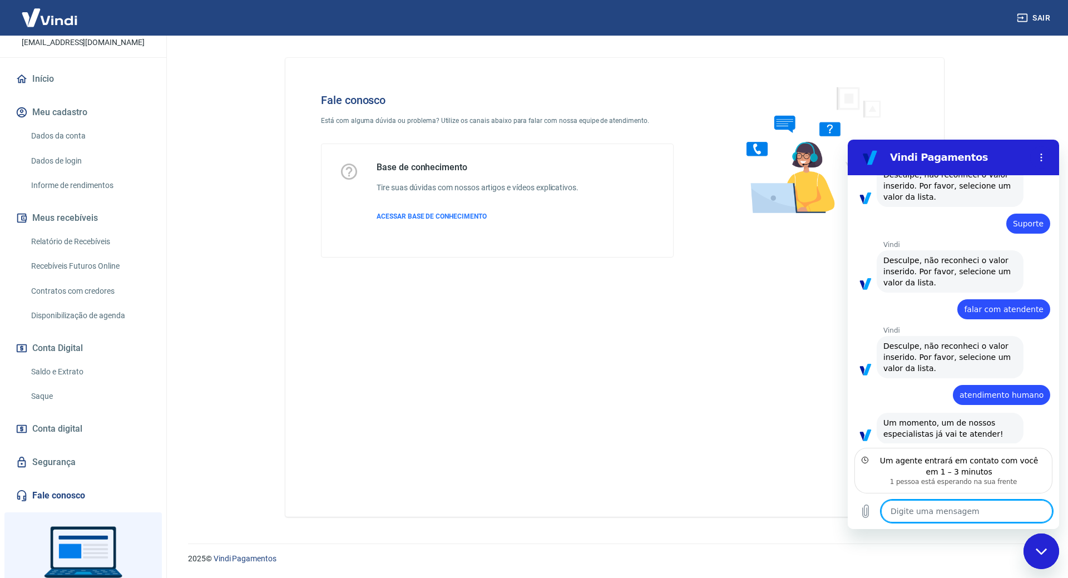
scroll to position [446, 0]
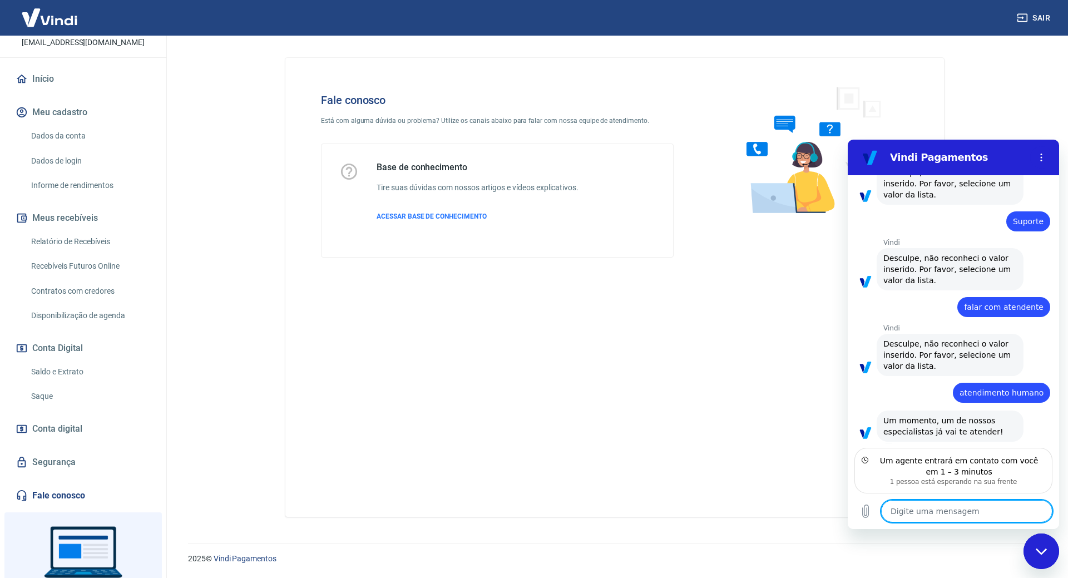
click at [962, 516] on textarea at bounding box center [966, 511] width 171 height 22
click at [967, 513] on textarea at bounding box center [966, 511] width 171 height 22
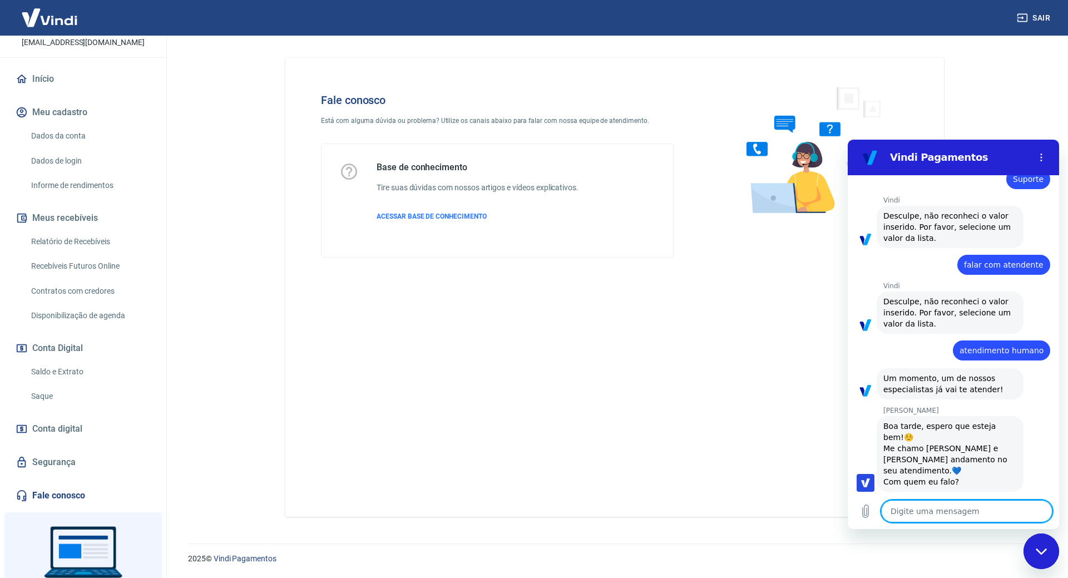
type textarea "x"
click at [936, 500] on textarea at bounding box center [966, 511] width 171 height 22
type textarea "N"
type textarea "x"
type textarea "No"
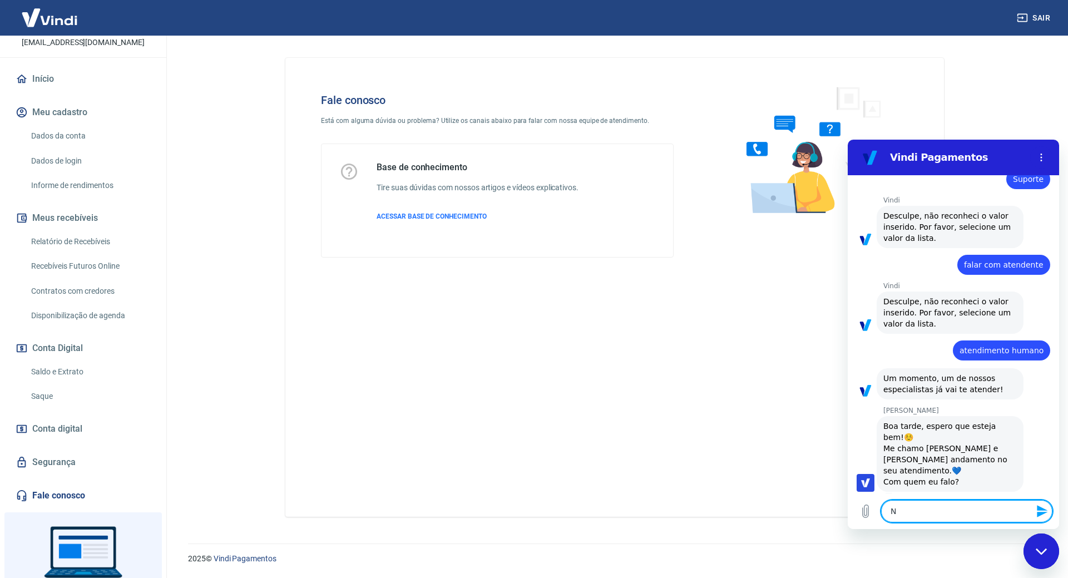
type textarea "x"
type textarea "Noa"
type textarea "x"
type textarea "Noa"
type textarea "x"
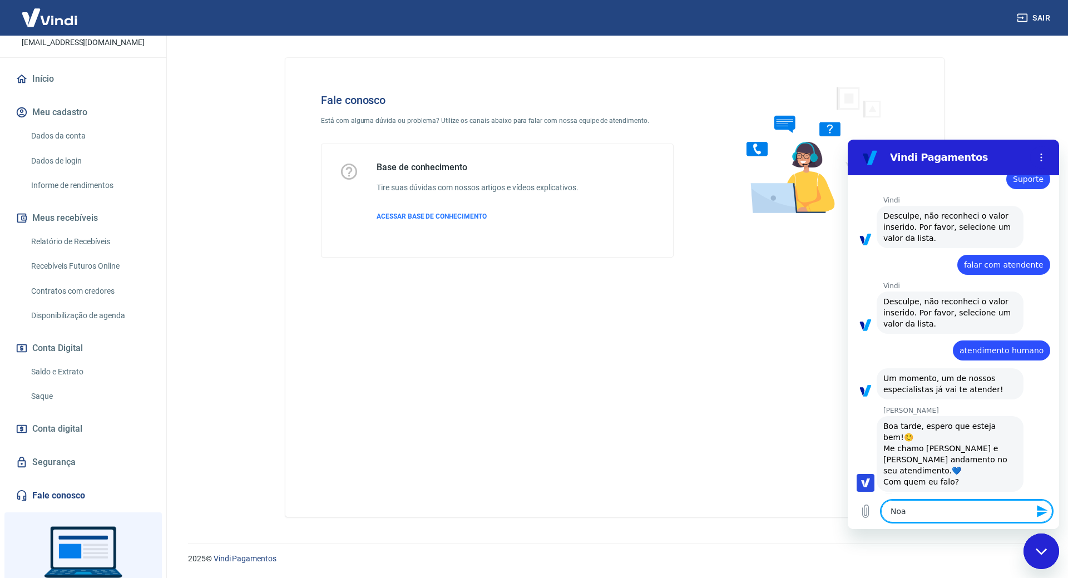
type textarea "Noa"
type textarea "x"
type textarea "No"
type textarea "x"
type textarea "N"
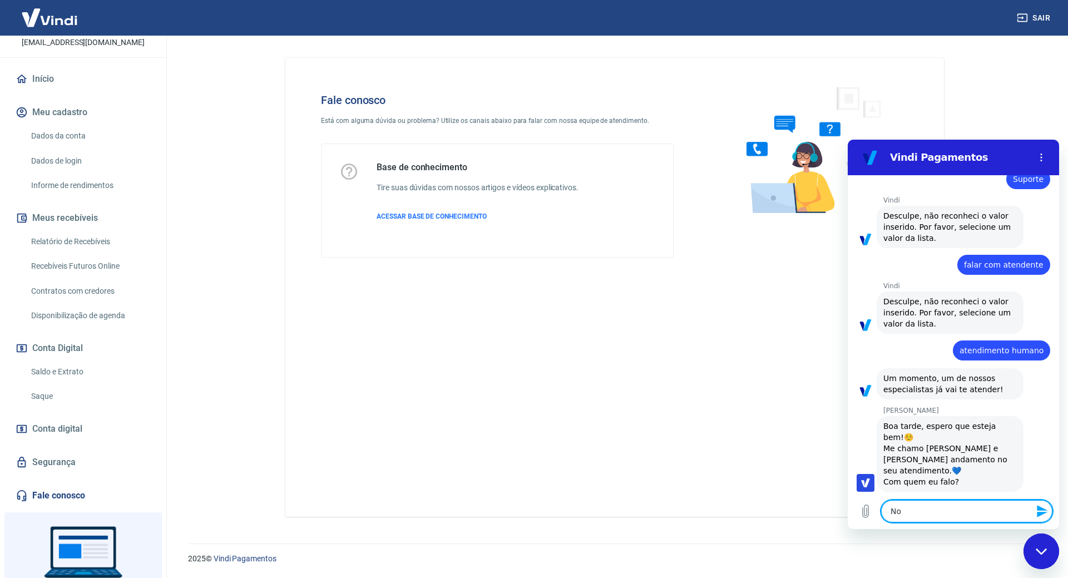
type textarea "x"
type textarea "B"
type textarea "x"
type textarea "Bo"
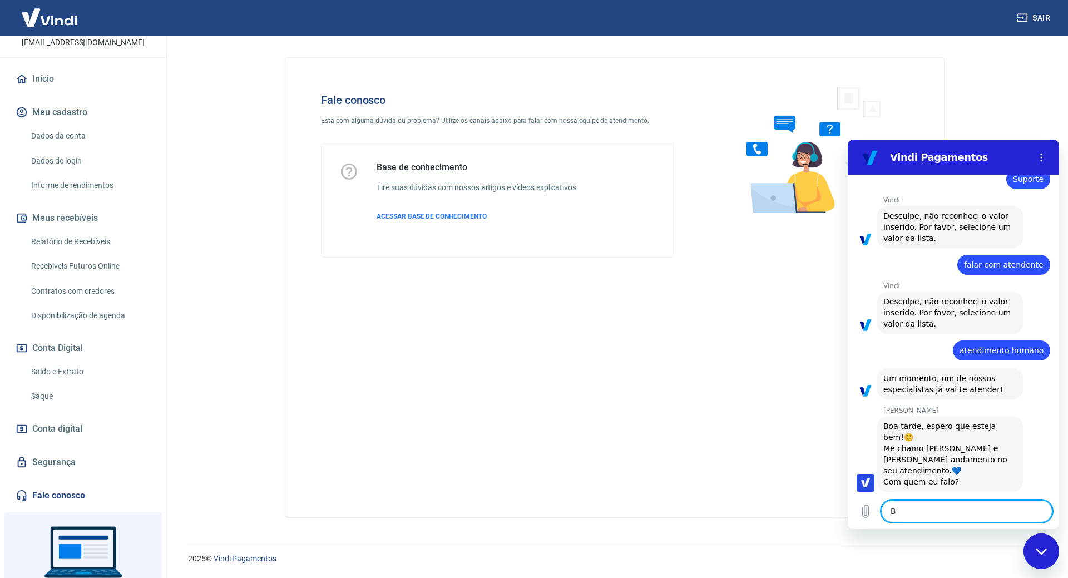
type textarea "x"
type textarea "Boa"
type textarea "x"
type textarea "Boa"
type textarea "x"
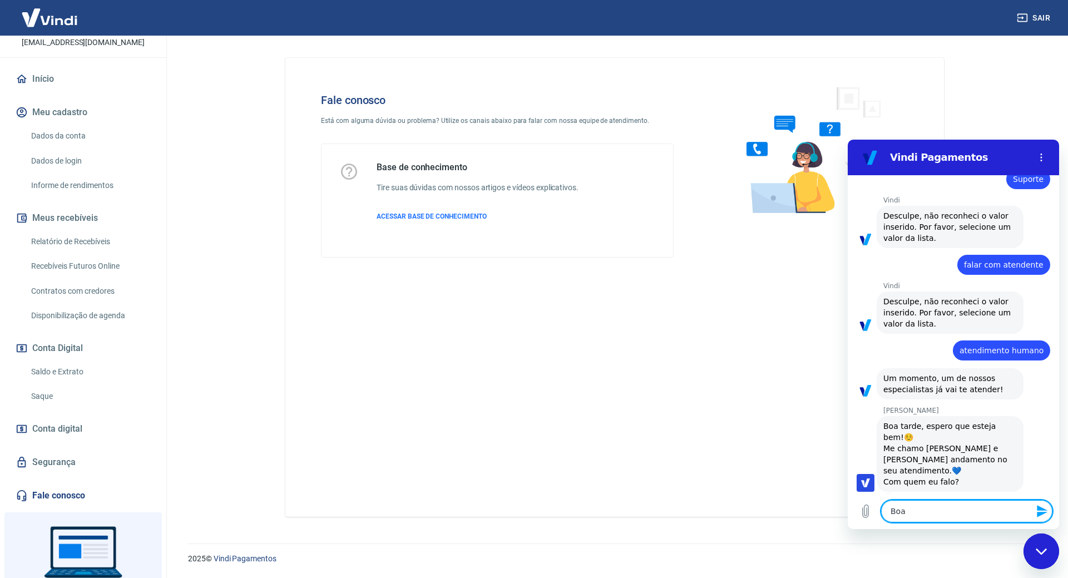
type textarea "Boa t"
type textarea "x"
click at [921, 509] on textarea "Boa tard eGabrielle" at bounding box center [966, 511] width 171 height 22
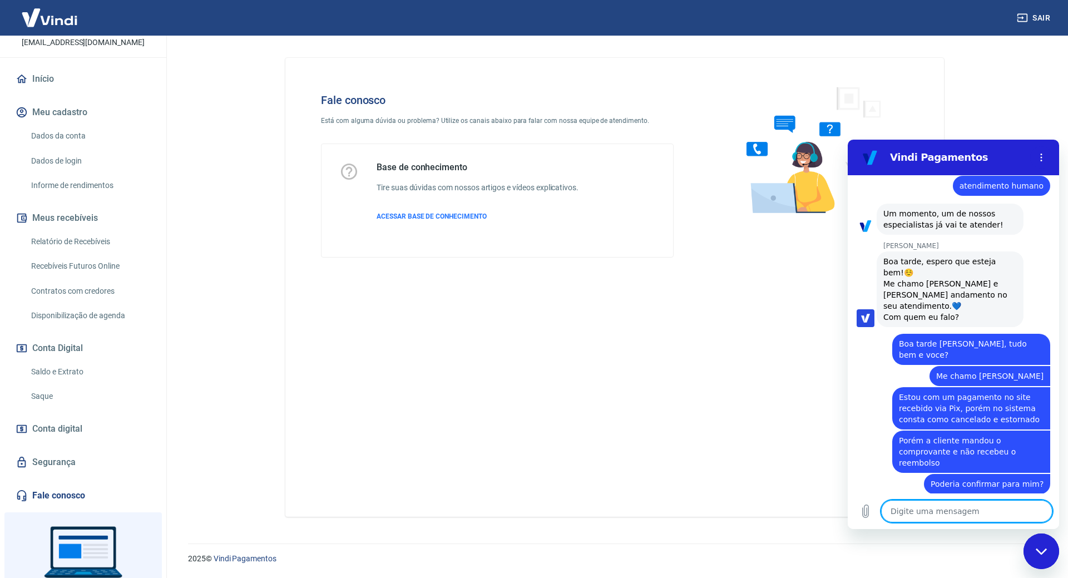
scroll to position [656, 0]
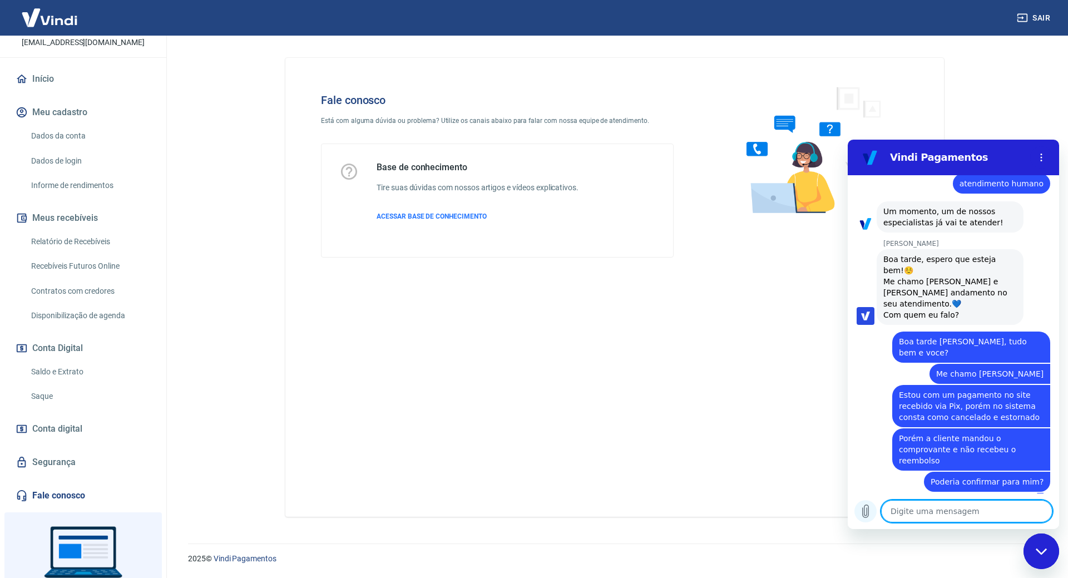
click at [866, 505] on icon "Carregar arquivo" at bounding box center [865, 511] width 6 height 13
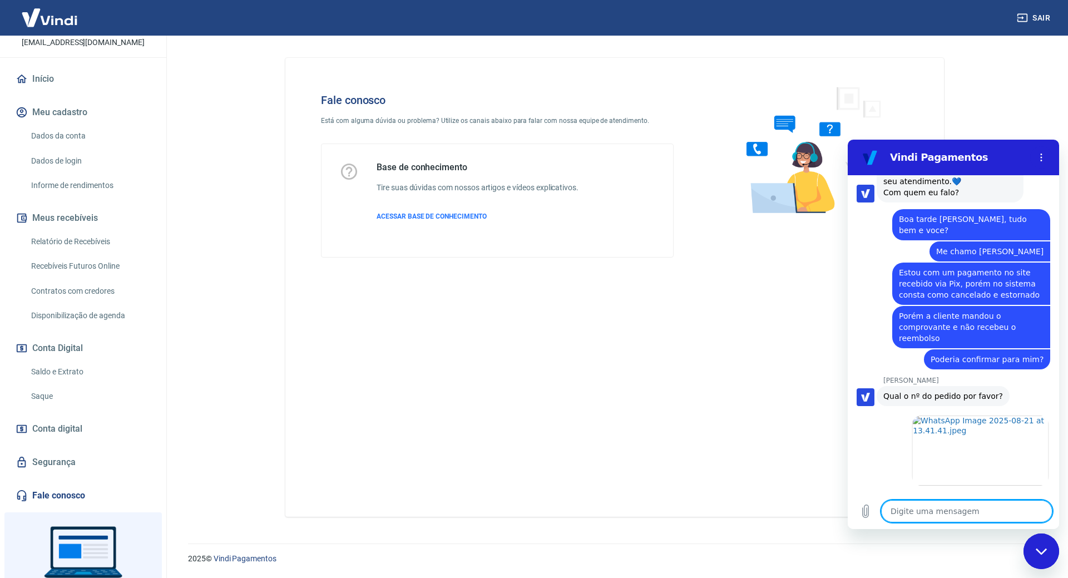
scroll to position [780, 0]
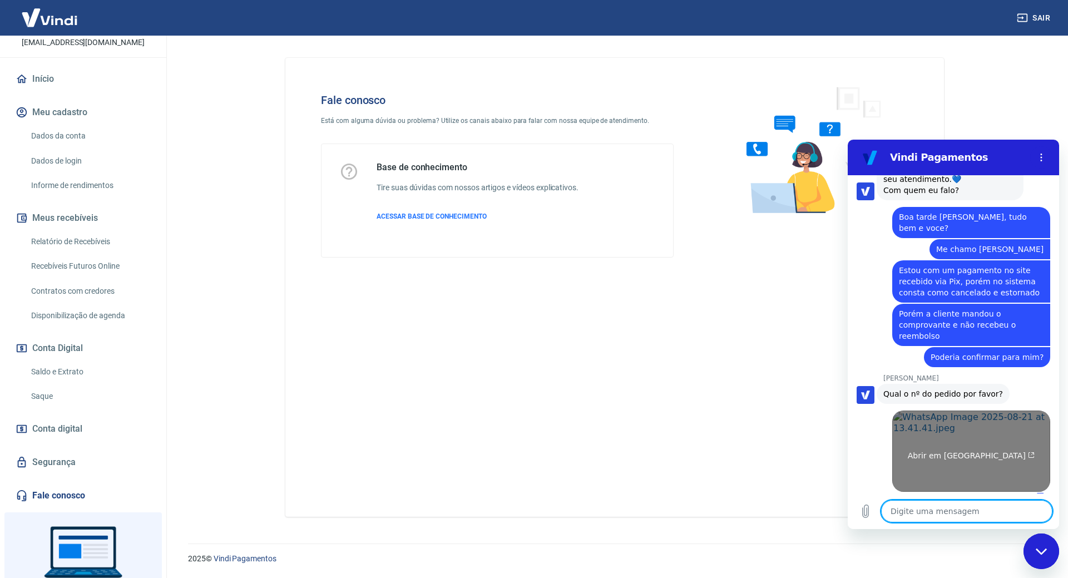
paste textarea "302878"
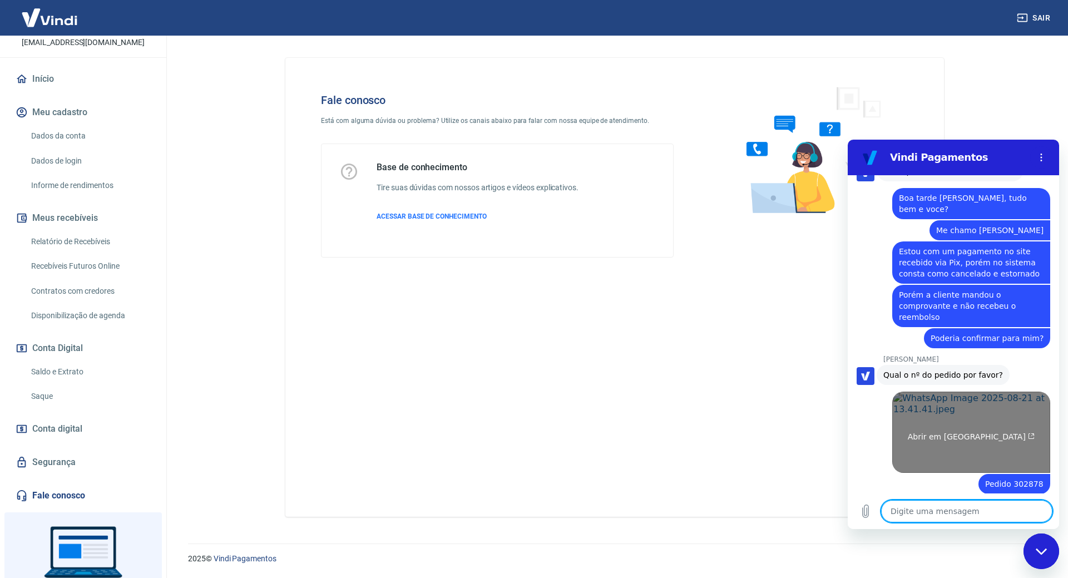
scroll to position [801, 0]
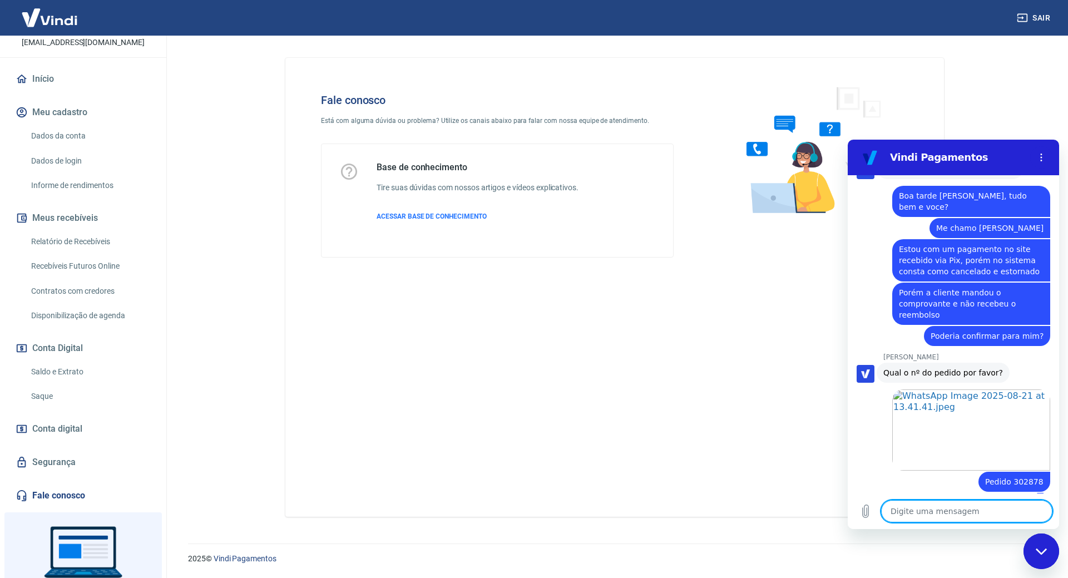
click at [940, 508] on textarea at bounding box center [966, 511] width 171 height 22
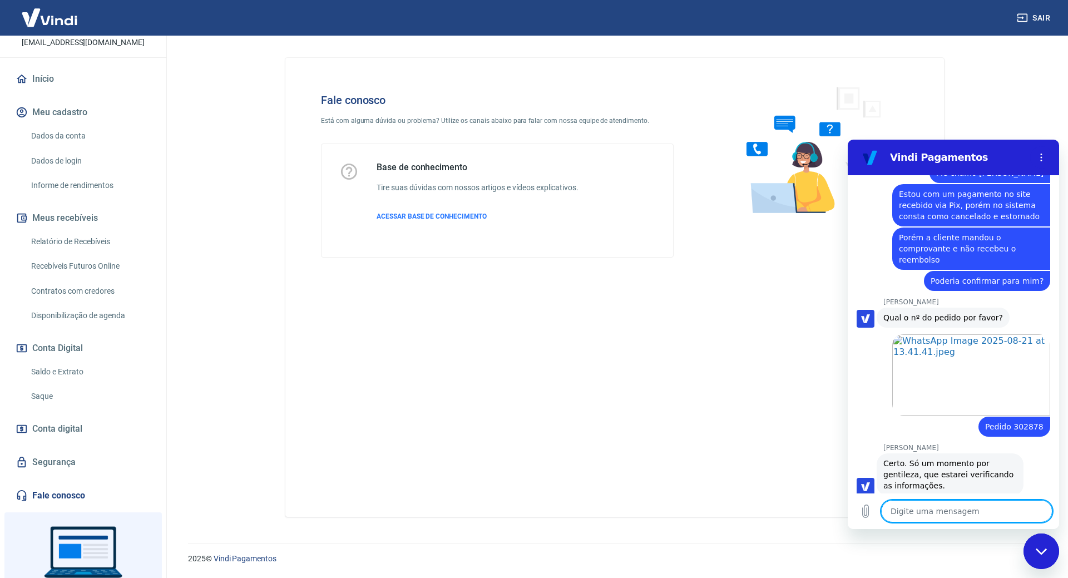
scroll to position [860, 0]
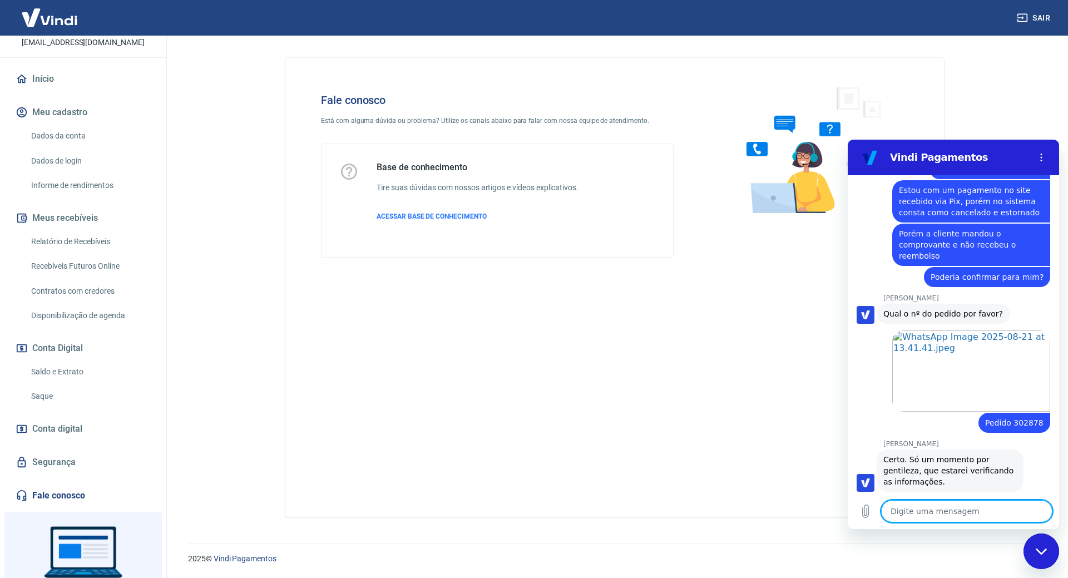
click at [956, 510] on textarea at bounding box center [966, 511] width 171 height 22
click at [980, 516] on textarea at bounding box center [966, 511] width 171 height 22
click at [951, 513] on textarea at bounding box center [966, 511] width 171 height 22
click at [946, 524] on div "Digite uma mensagem x" at bounding box center [952, 511] width 211 height 36
click at [964, 512] on textarea at bounding box center [966, 511] width 171 height 22
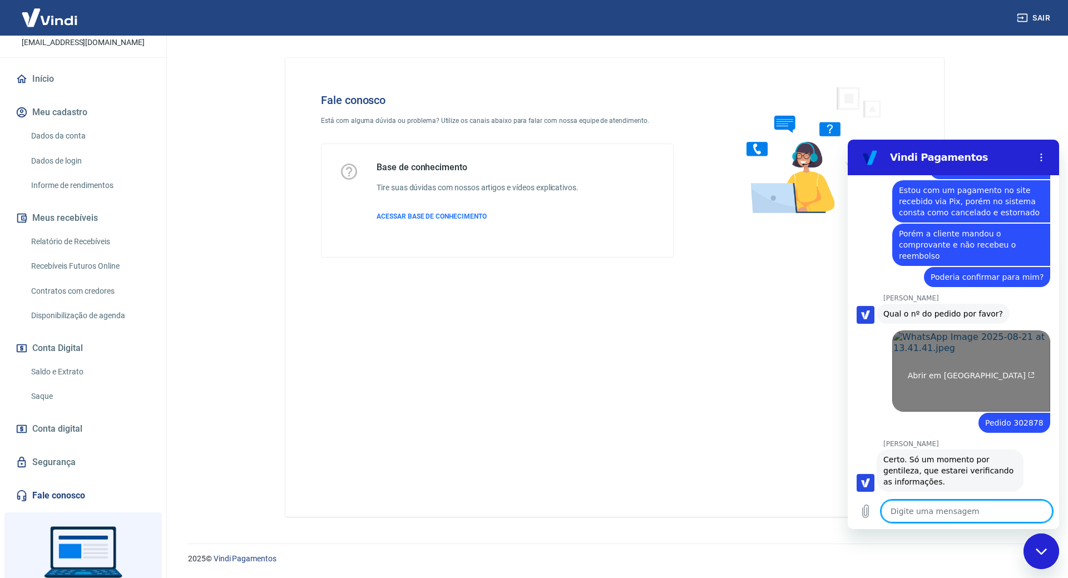
click at [965, 371] on span "Abrir em [GEOGRAPHIC_DATA]" at bounding box center [970, 375] width 127 height 9
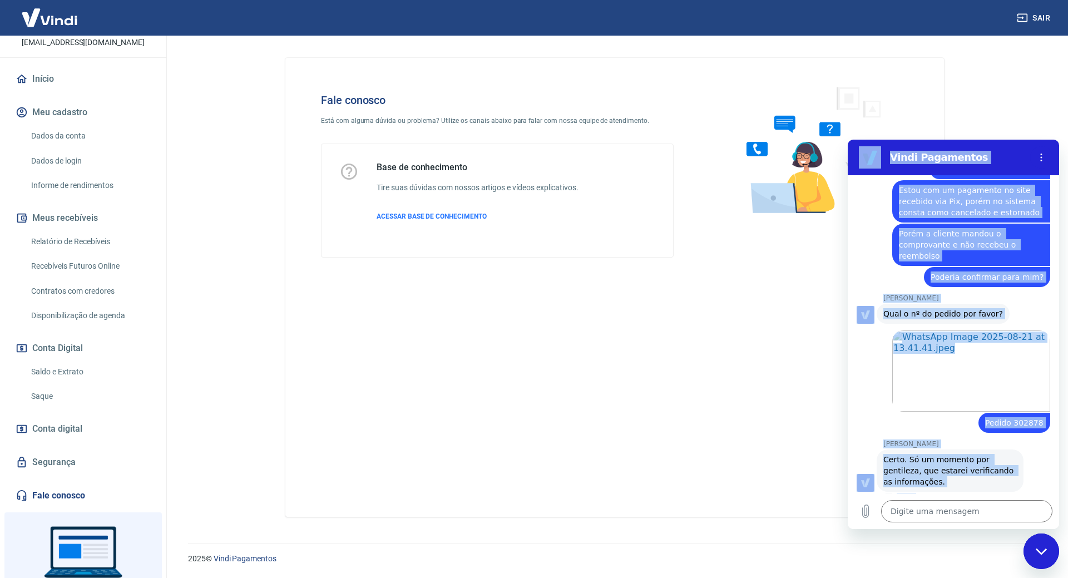
drag, startPoint x: 946, startPoint y: 529, endPoint x: 1793, endPoint y: 668, distance: 858.2
click html "Vindi Pagamentos 13:44 diz: Suporte Enviado · 13:44 [PERSON_NAME] diz: [PERSON_…"
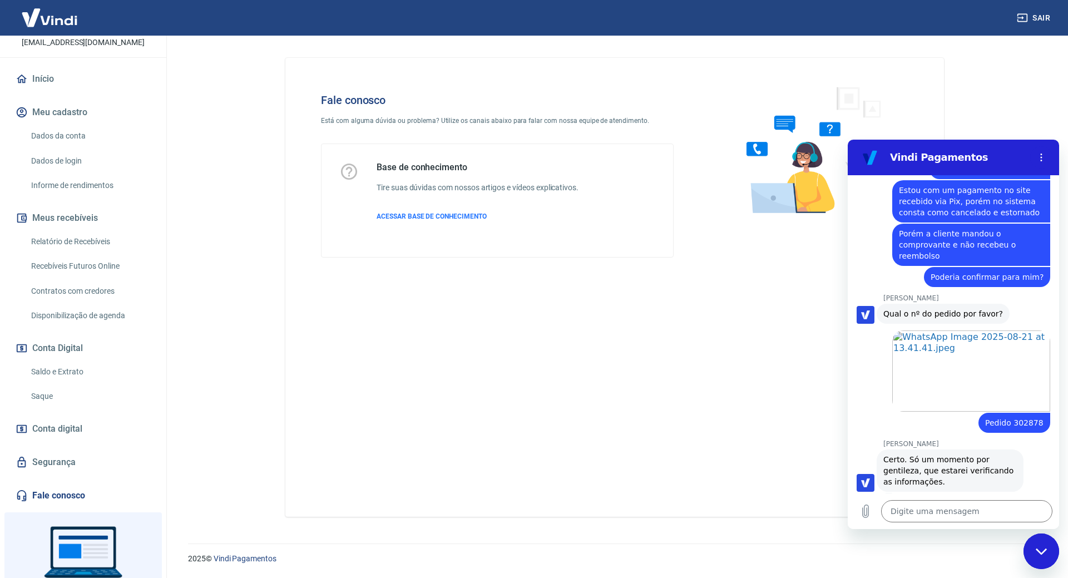
click at [947, 526] on div "Digite uma mensagem x" at bounding box center [952, 511] width 211 height 36
click at [959, 519] on textarea at bounding box center [966, 511] width 171 height 22
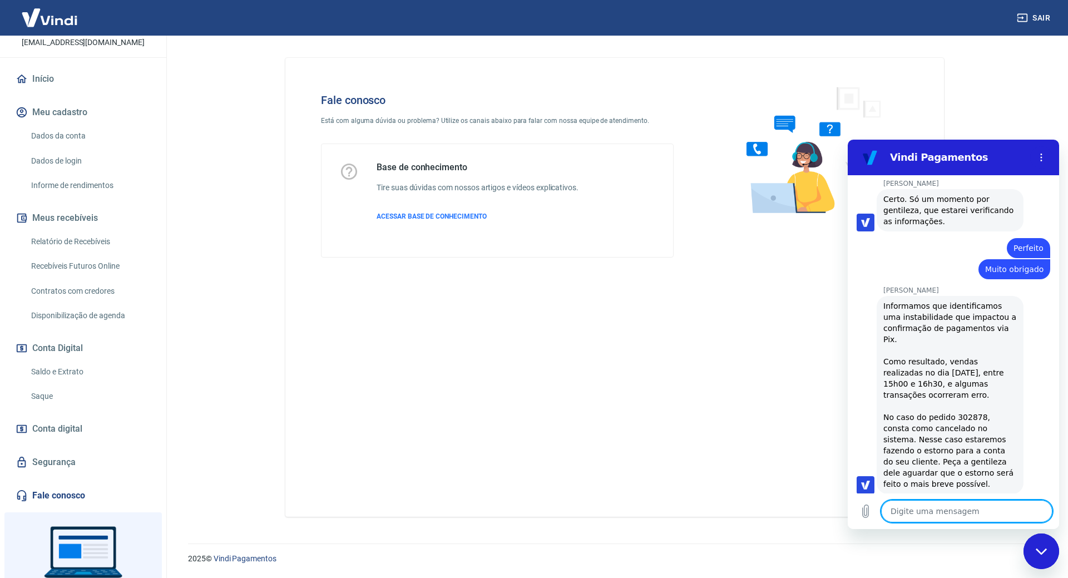
scroll to position [1123, 0]
click at [945, 504] on textarea at bounding box center [966, 511] width 171 height 22
click at [946, 509] on textarea at bounding box center [966, 511] width 171 height 22
click at [951, 510] on textarea at bounding box center [966, 511] width 171 height 22
click at [965, 511] on textarea at bounding box center [966, 511] width 171 height 22
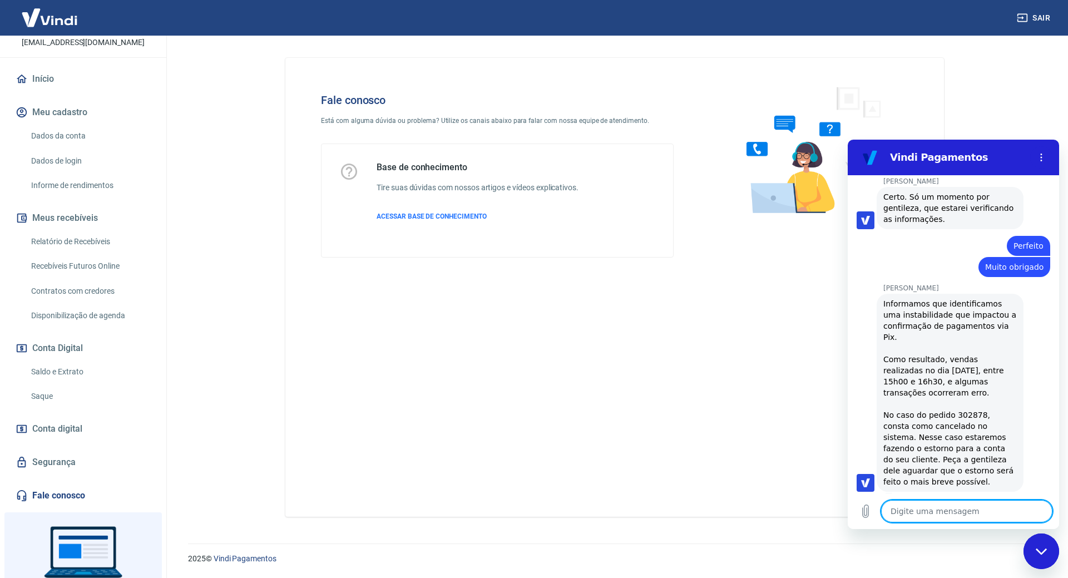
click at [965, 511] on textarea at bounding box center [966, 511] width 171 height 22
click at [967, 512] on textarea at bounding box center [966, 511] width 171 height 22
click at [985, 502] on textarea at bounding box center [966, 511] width 171 height 22
click at [984, 502] on textarea at bounding box center [966, 511] width 171 height 22
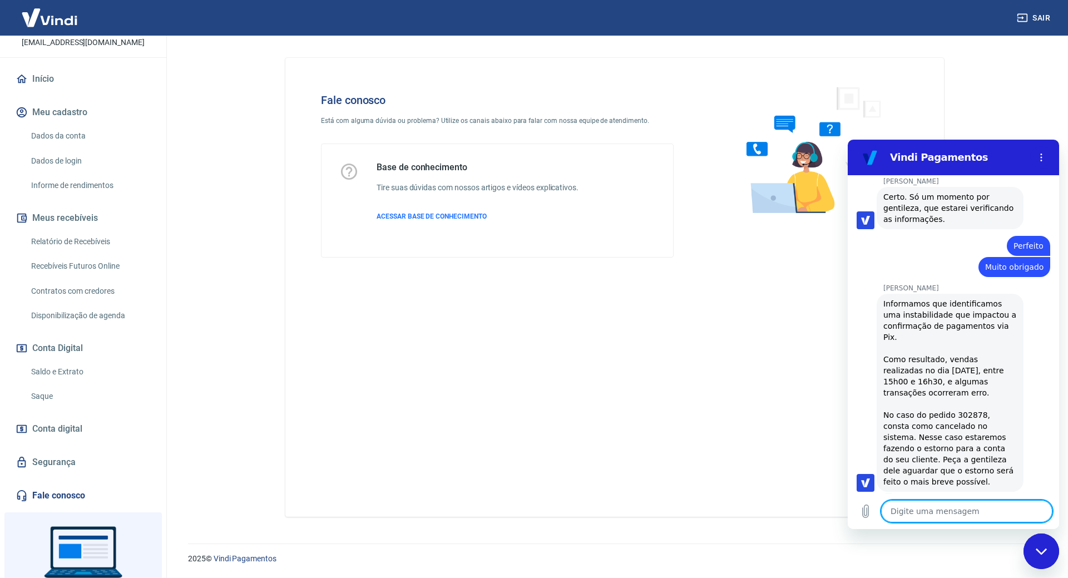
click at [931, 510] on textarea at bounding box center [966, 511] width 171 height 22
click at [945, 508] on textarea "Cliente esta surtando aqui" at bounding box center [966, 511] width 171 height 22
click at [990, 513] on textarea "Cliente esta surto aqui" at bounding box center [966, 511] width 171 height 22
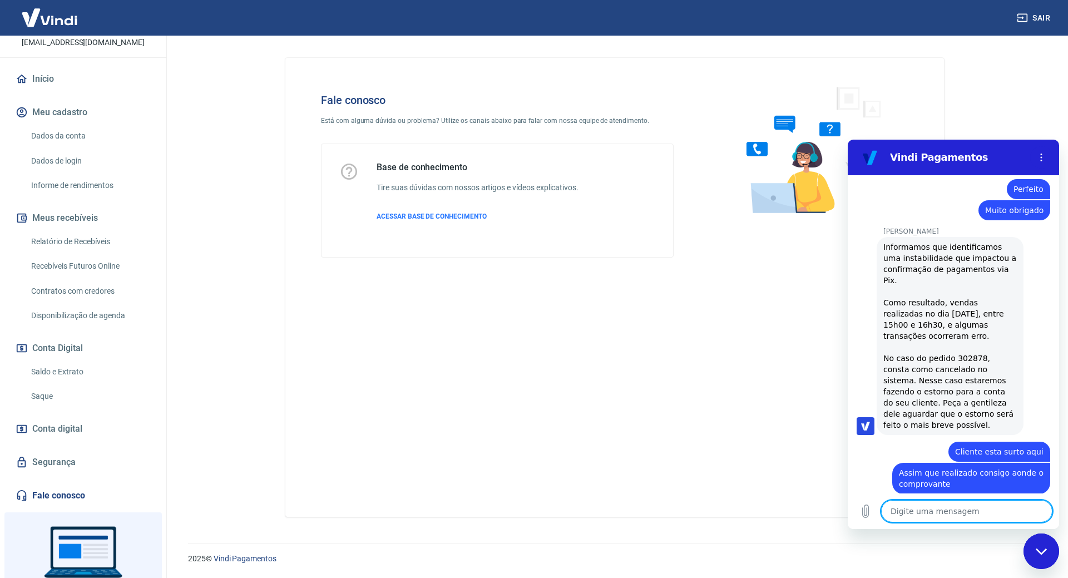
scroll to position [1182, 0]
click at [1053, 554] on div "Fechar janela de mensagens" at bounding box center [1040, 550] width 33 height 33
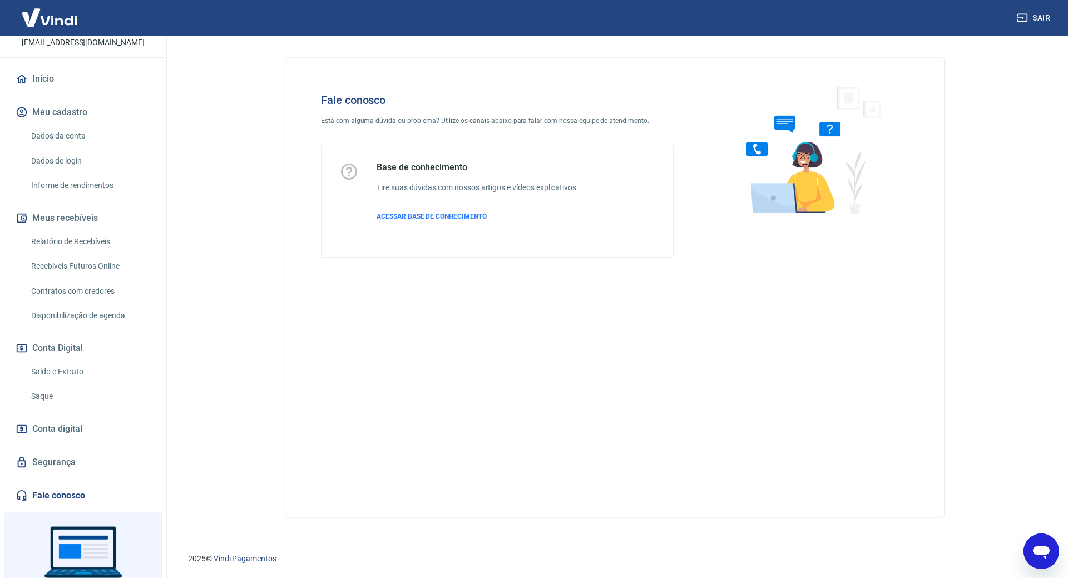
drag, startPoint x: 1043, startPoint y: 543, endPoint x: 1140, endPoint y: 539, distance: 97.9
click at [1043, 543] on icon "Abrir janela de mensagens" at bounding box center [1041, 551] width 20 height 20
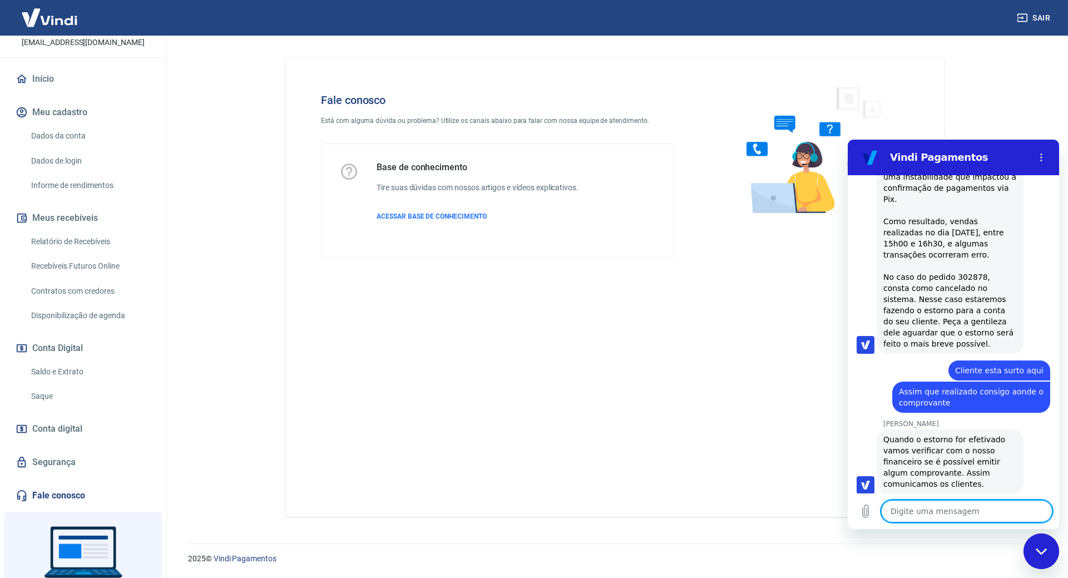
scroll to position [1263, 0]
click at [962, 515] on textarea at bounding box center [966, 511] width 171 height 22
click at [440, 312] on div "Fale conosco Está com alguma dúvida ou problema? Utilize os canais abaixo para …" at bounding box center [614, 287] width 658 height 459
click at [920, 503] on textarea at bounding box center [966, 511] width 171 height 22
click at [937, 510] on textarea at bounding box center [966, 511] width 171 height 22
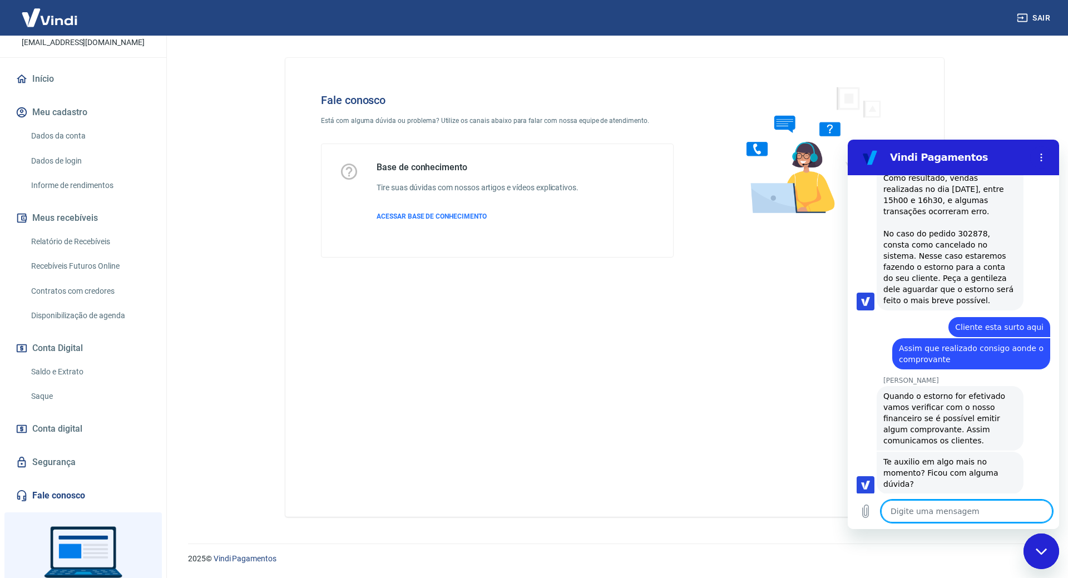
scroll to position [1306, 0]
click at [948, 504] on textarea at bounding box center [966, 511] width 171 height 22
click at [946, 508] on textarea at bounding box center [966, 511] width 171 height 22
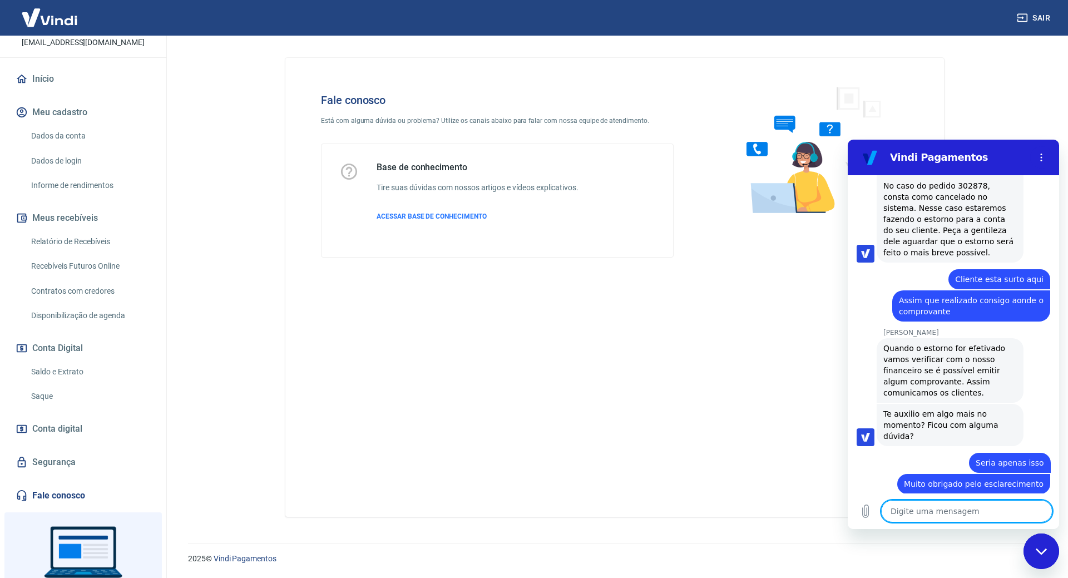
scroll to position [1354, 0]
